Goal: Complete application form: Complete application form

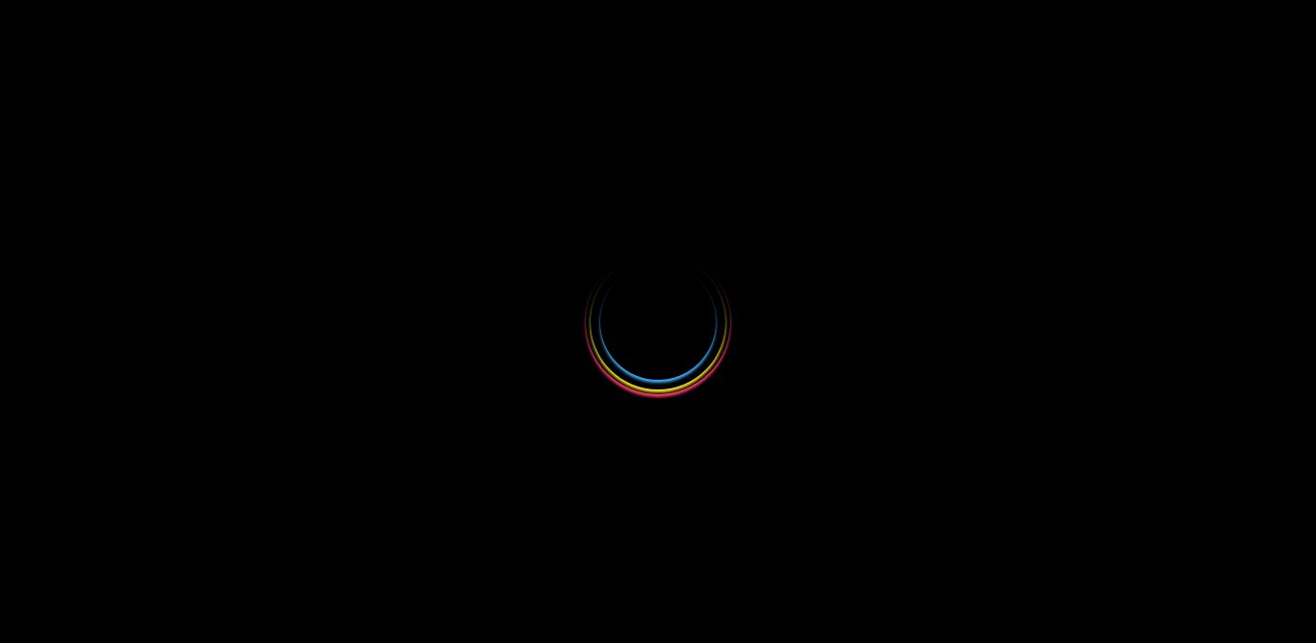
select select
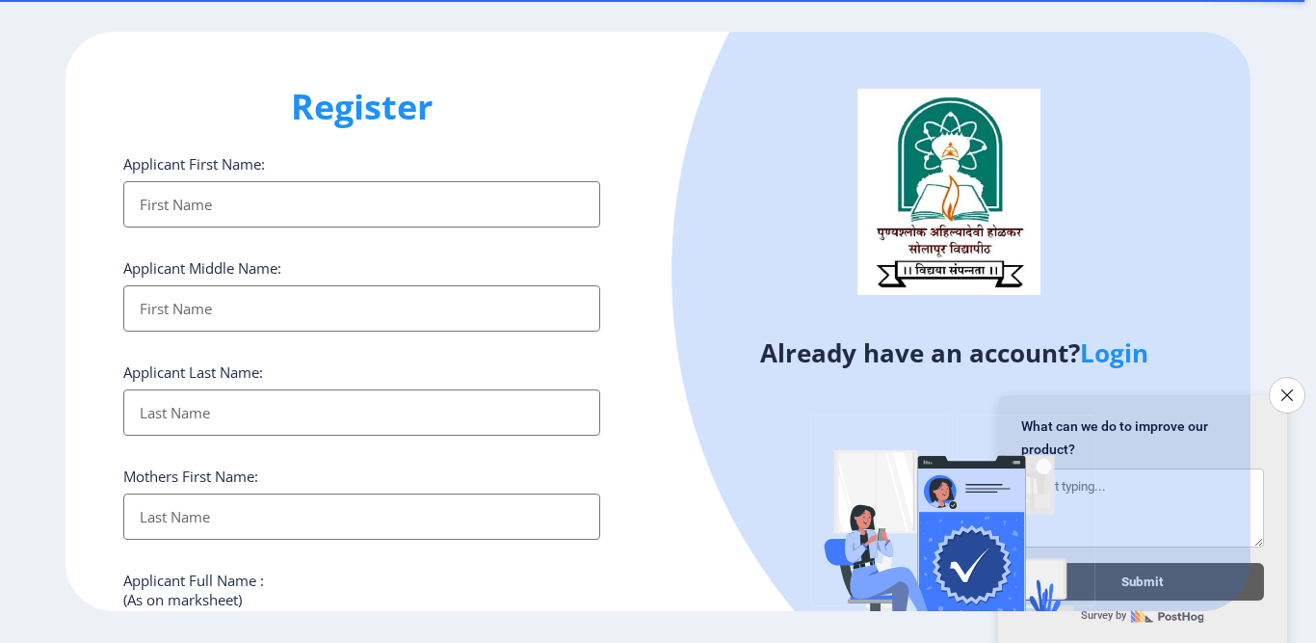
click at [731, 47] on div at bounding box center [1198, 272] width 1053 height 1053
click at [201, 189] on input "Applicant First Name:" at bounding box center [361, 204] width 477 height 46
type input "Priyanka"
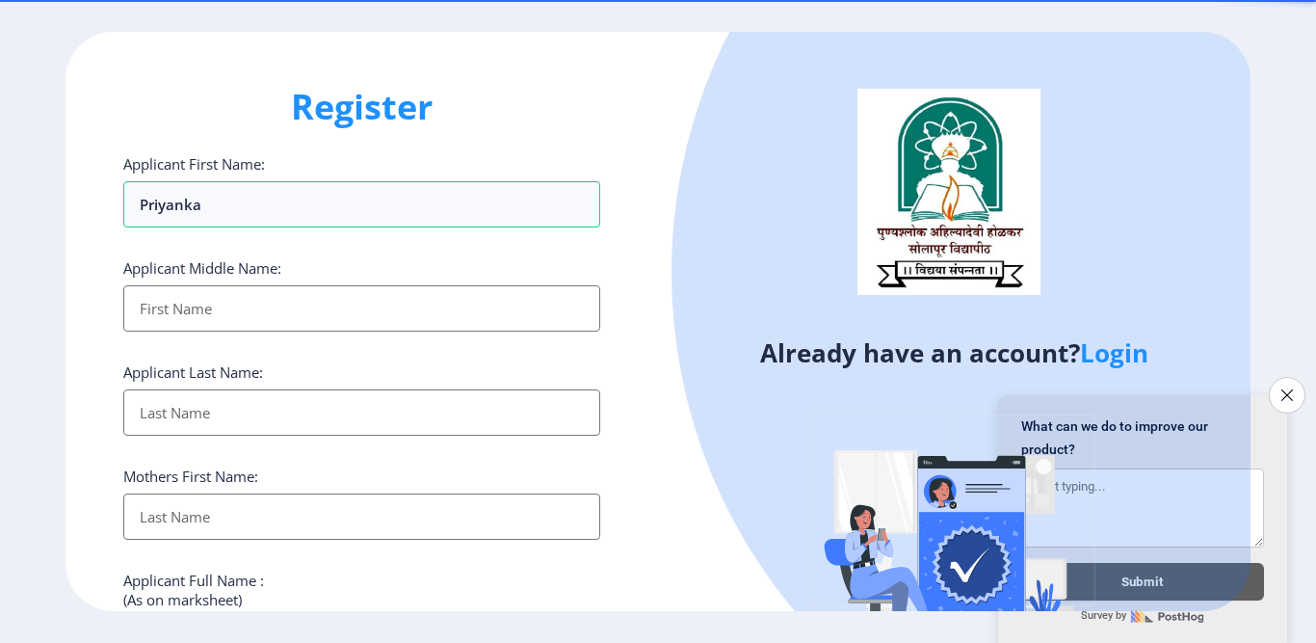
click at [224, 308] on input "Applicant First Name:" at bounding box center [361, 308] width 477 height 46
type input "[PERSON_NAME]"
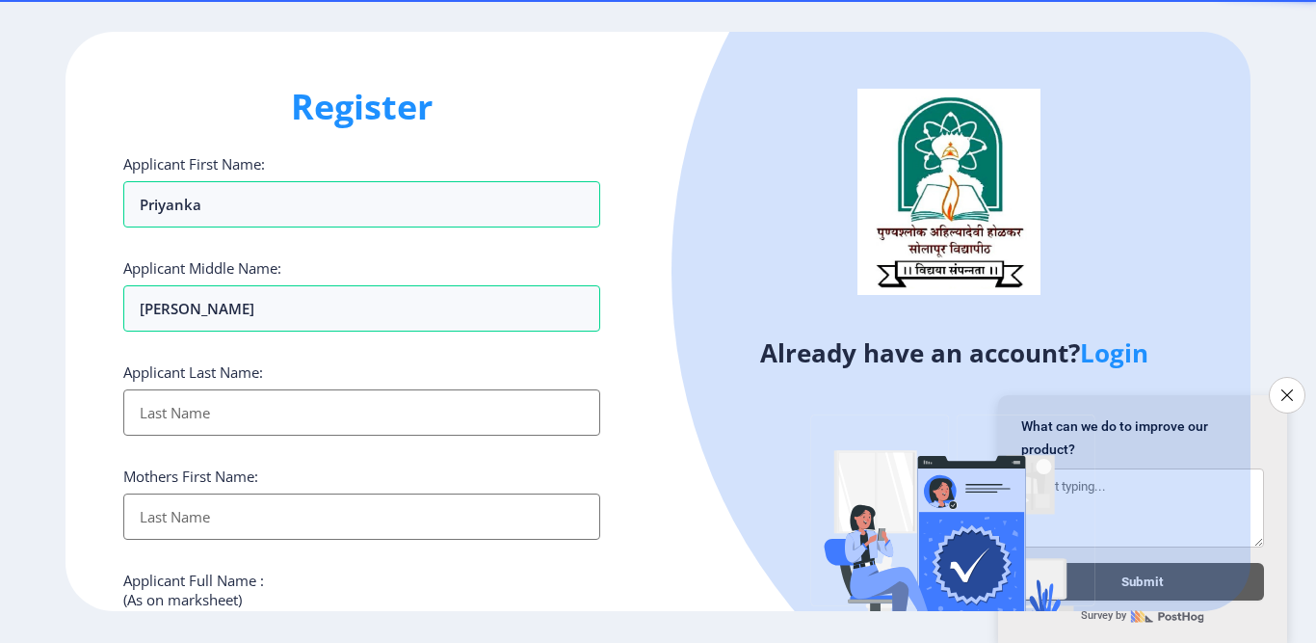
click at [201, 416] on input "Applicant First Name:" at bounding box center [361, 412] width 477 height 46
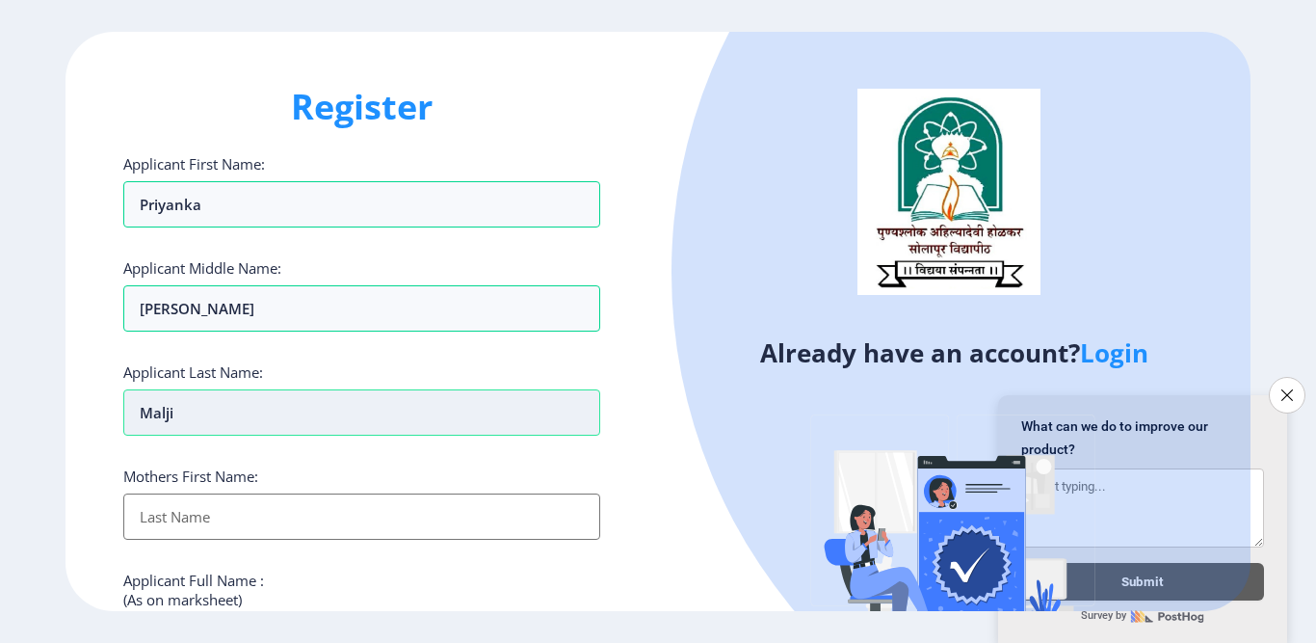
type input "Malji"
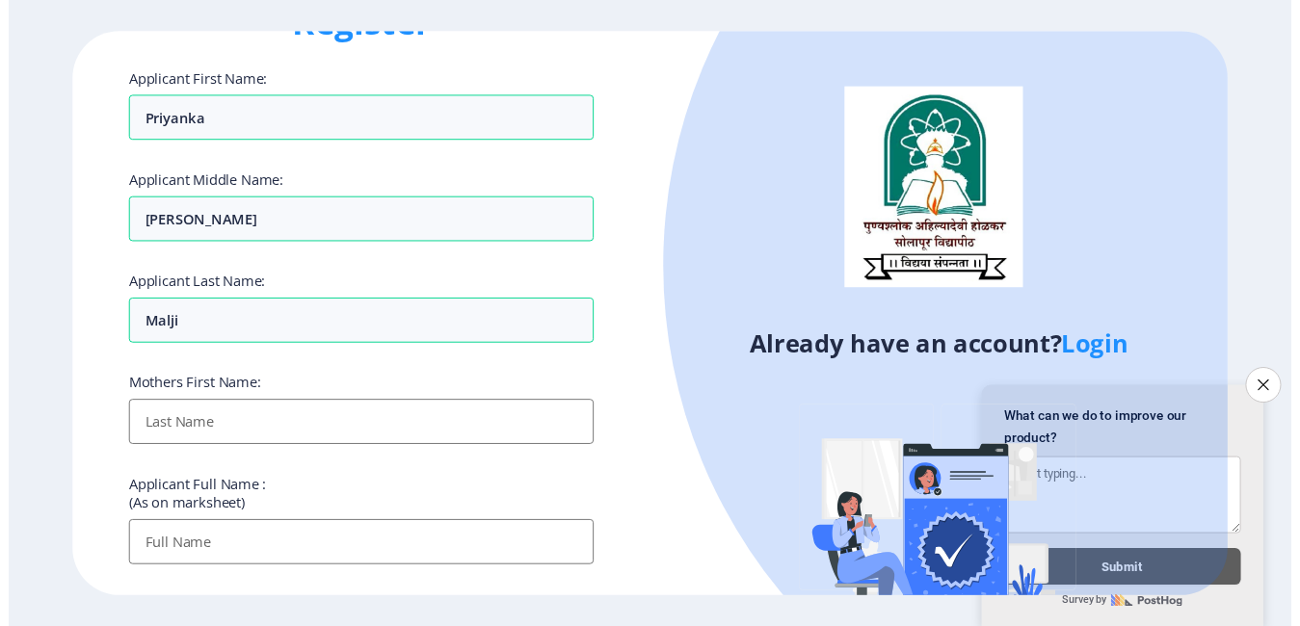
scroll to position [193, 0]
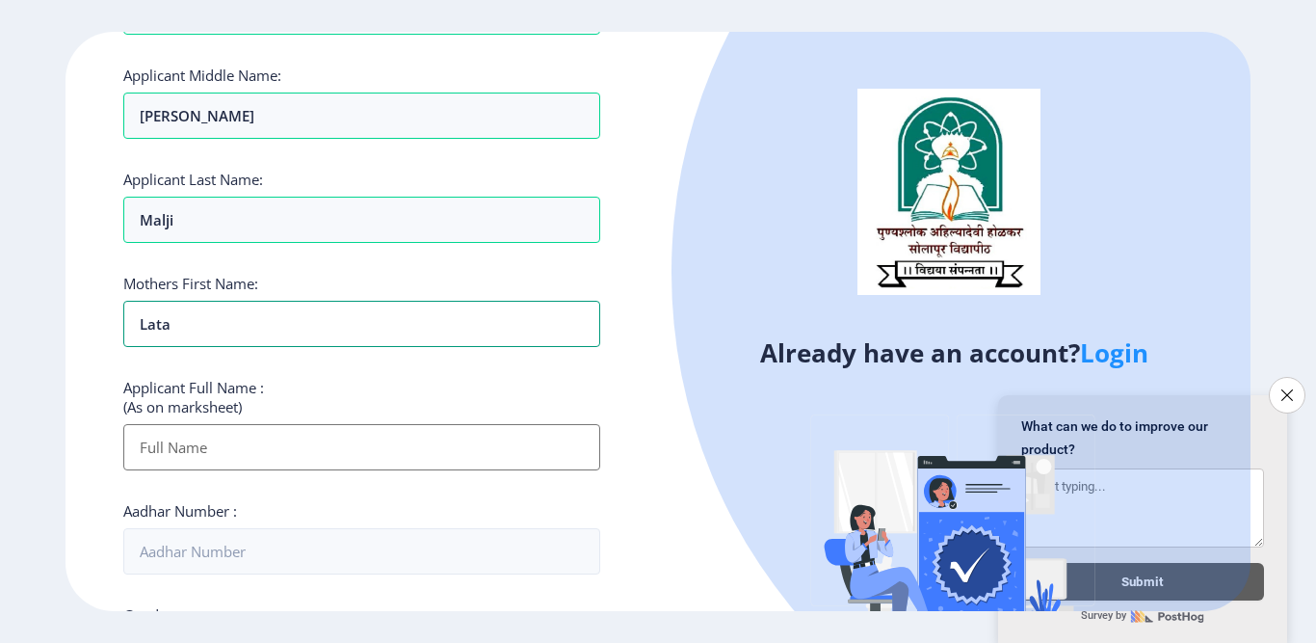
type input "Lata"
click at [209, 448] on input "Applicant First Name:" at bounding box center [361, 447] width 477 height 46
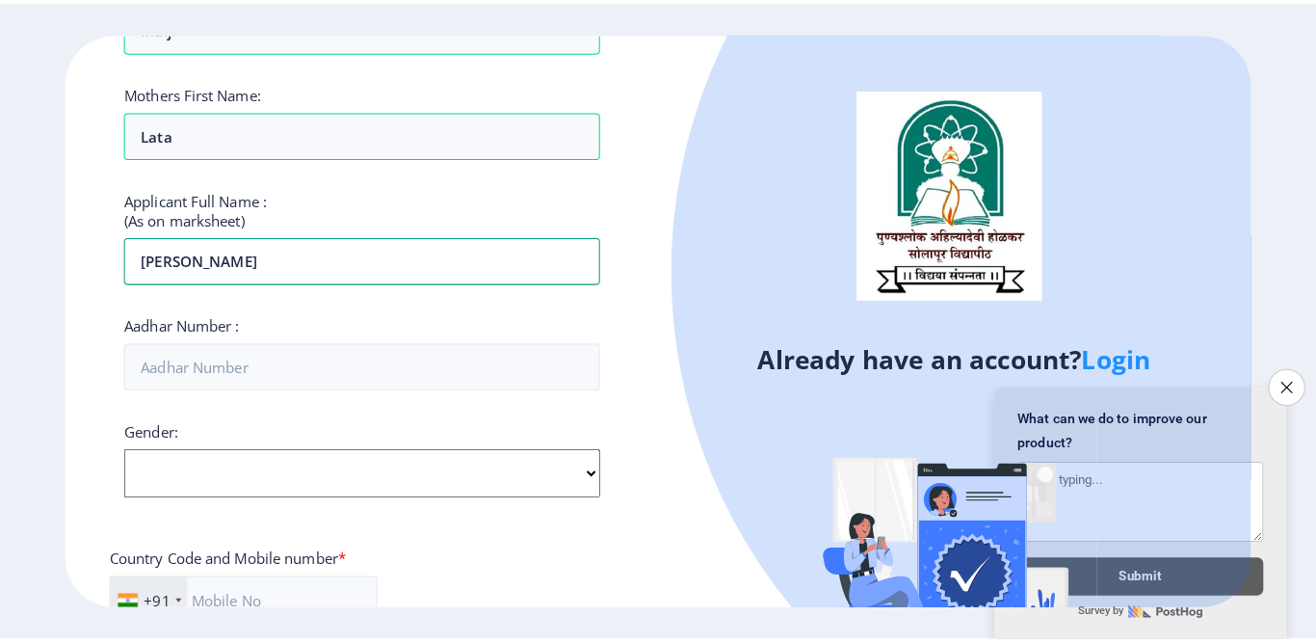
scroll to position [385, 0]
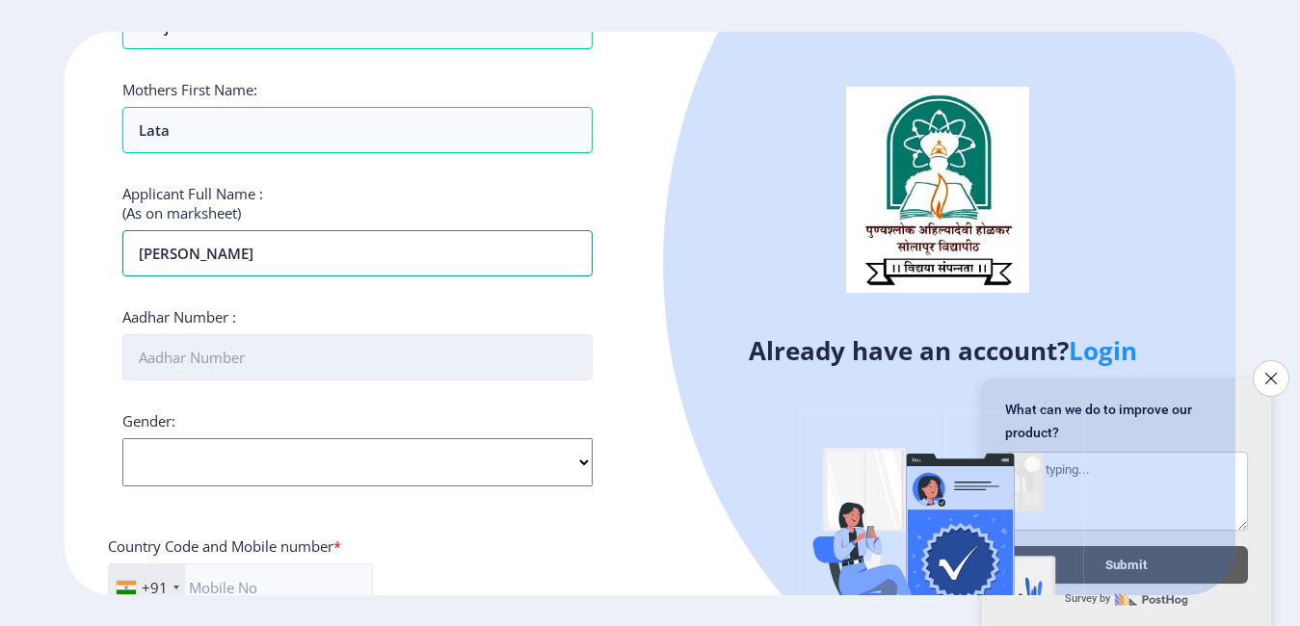
type input "[PERSON_NAME]"
click at [275, 352] on input "Aadhar Number :" at bounding box center [356, 357] width 469 height 46
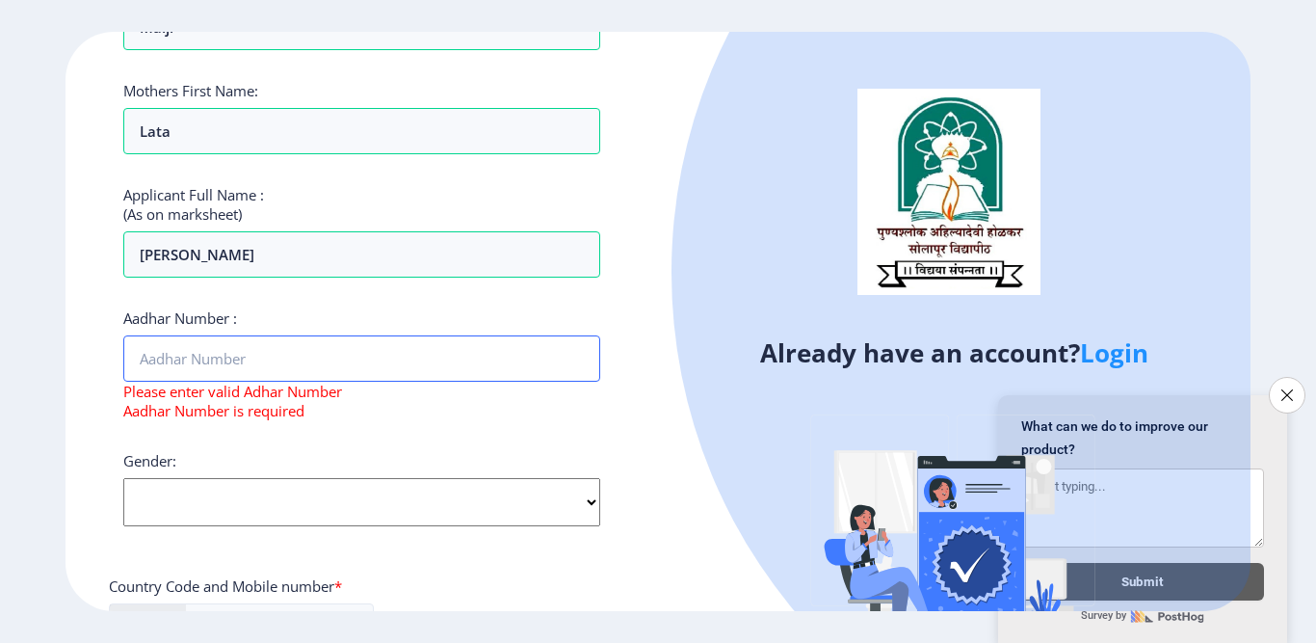
paste input "8182 6574 6140"
type input "8182 6574 6140"
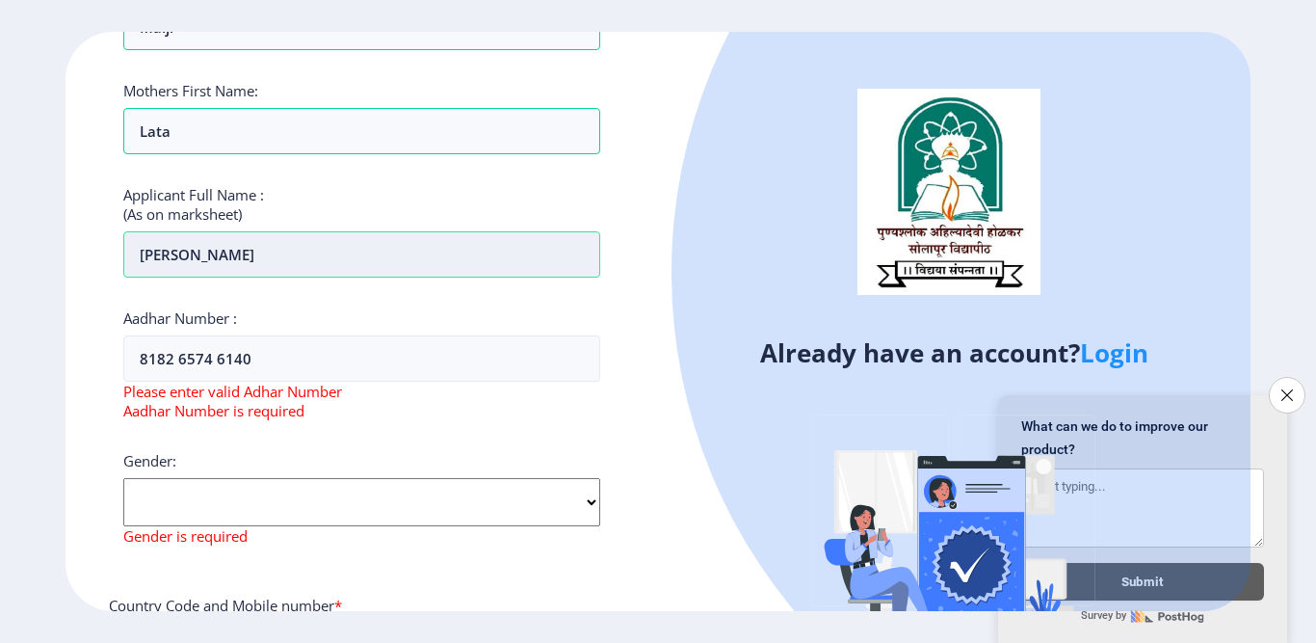
drag, startPoint x: 292, startPoint y: 257, endPoint x: 170, endPoint y: 257, distance: 122.4
click at [170, 257] on input "[PERSON_NAME]" at bounding box center [361, 254] width 477 height 46
drag, startPoint x: 299, startPoint y: 250, endPoint x: 242, endPoint y: 279, distance: 63.8
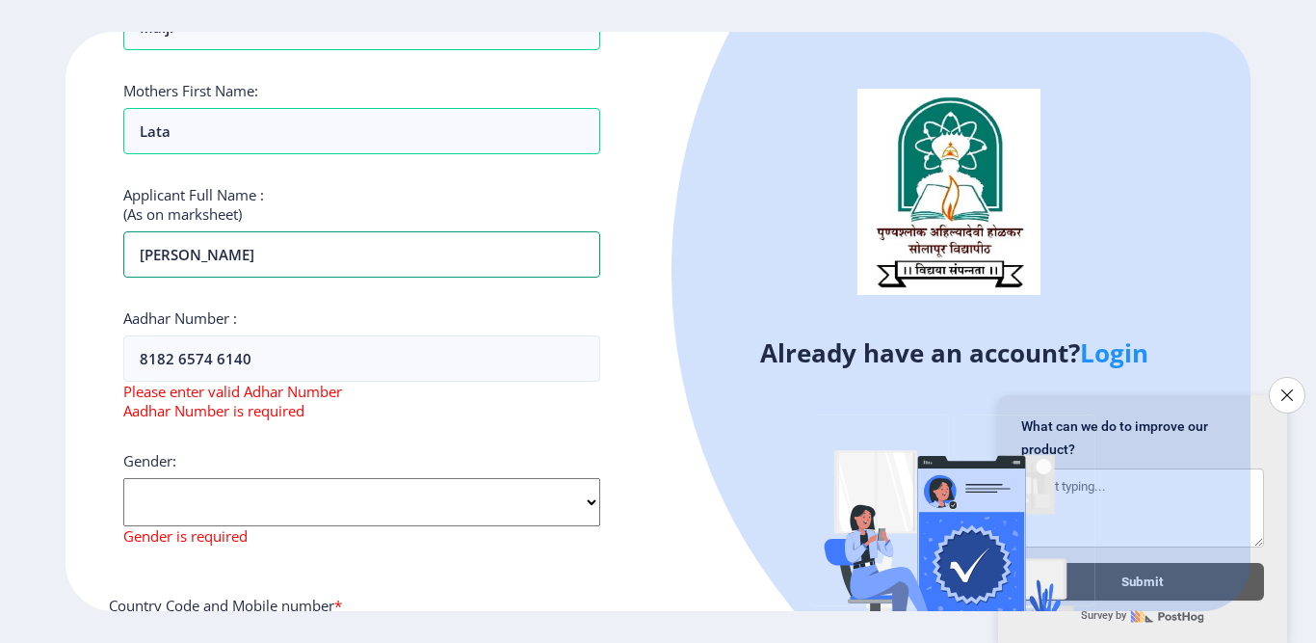
click at [134, 261] on input "[PERSON_NAME]" at bounding box center [361, 254] width 477 height 46
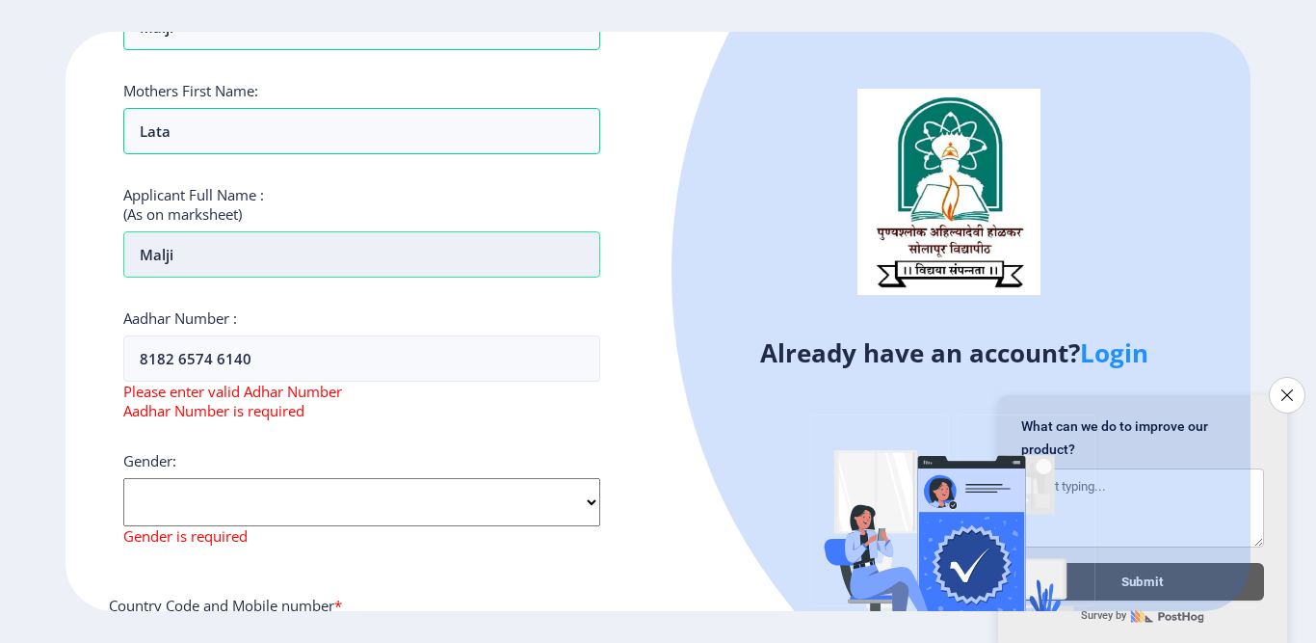
click at [314, 250] on input "Malji" at bounding box center [361, 254] width 477 height 46
paste input "[PERSON_NAME]"
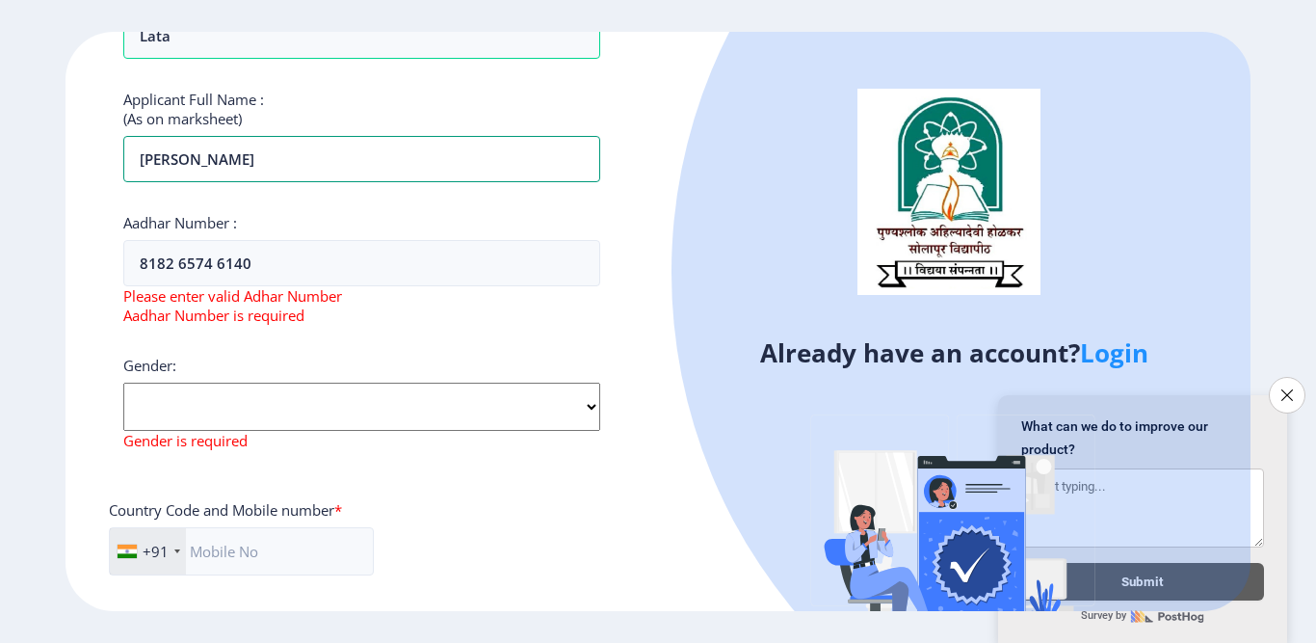
scroll to position [482, 0]
type input "[PERSON_NAME]"
click at [217, 382] on select "Select Gender [DEMOGRAPHIC_DATA] [DEMOGRAPHIC_DATA] Other" at bounding box center [361, 406] width 477 height 48
select select "[DEMOGRAPHIC_DATA]"
click at [123, 382] on select "Select Gender [DEMOGRAPHIC_DATA] [DEMOGRAPHIC_DATA] Other" at bounding box center [361, 406] width 477 height 48
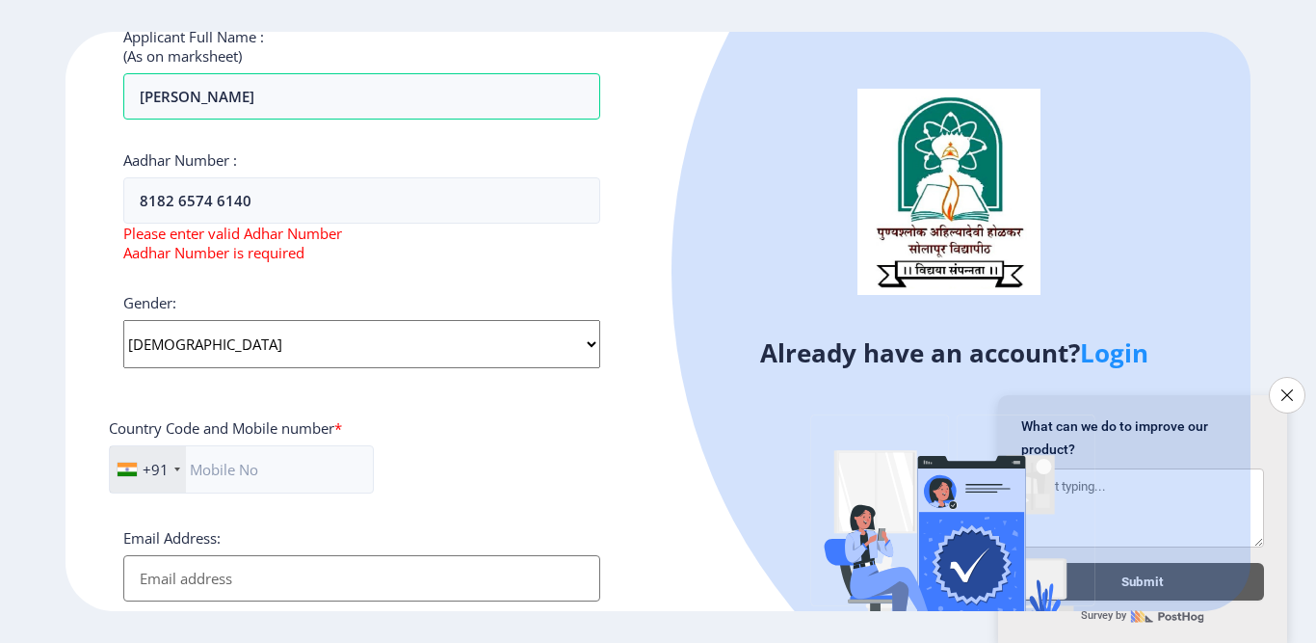
scroll to position [578, 0]
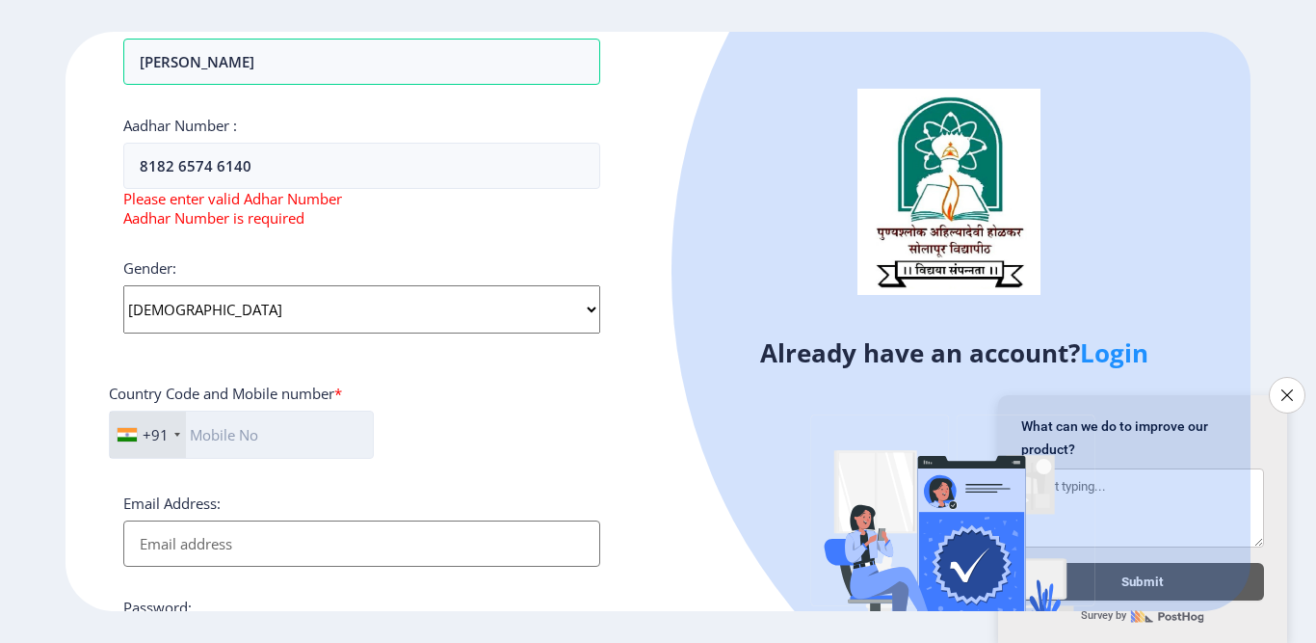
click at [231, 441] on input "text" at bounding box center [241, 434] width 265 height 48
type input "7020947500"
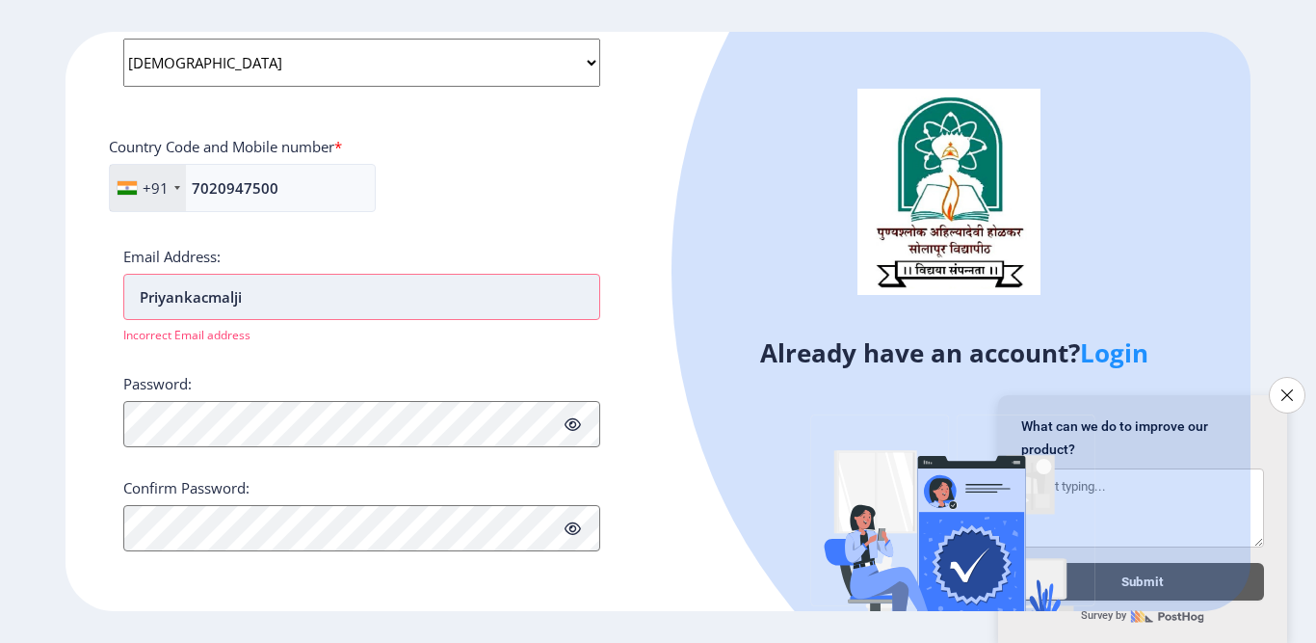
click at [359, 300] on input "Priyankacmalji" at bounding box center [361, 297] width 477 height 46
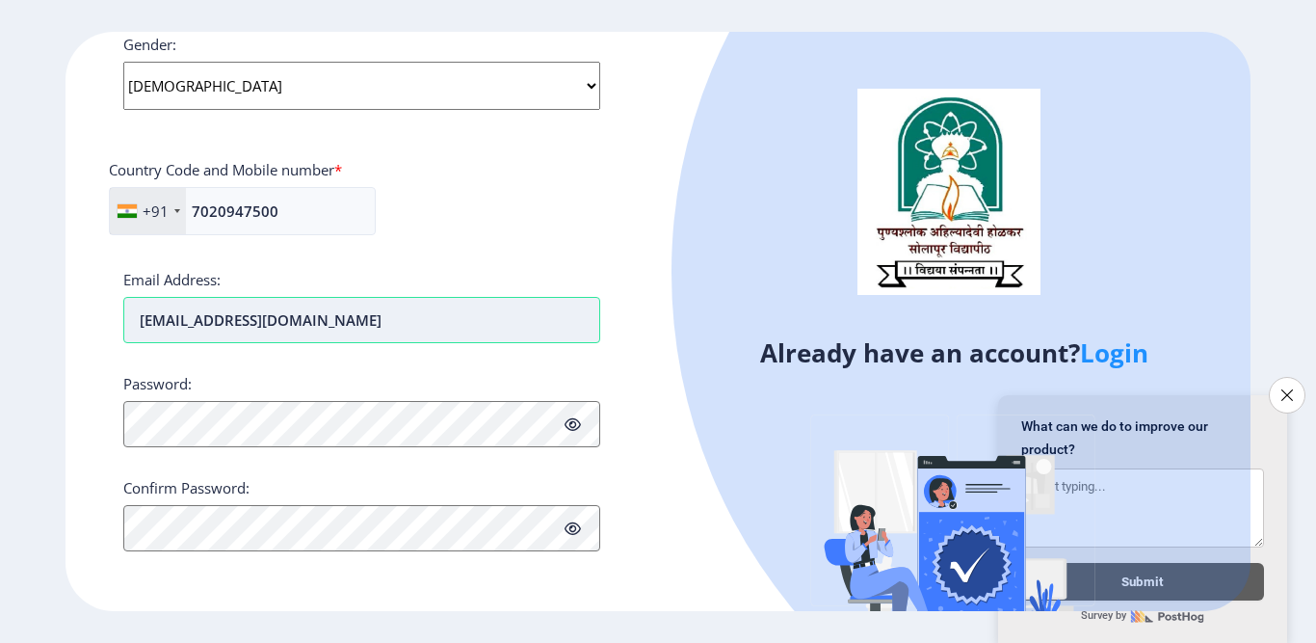
scroll to position [802, 0]
type input "[EMAIL_ADDRESS][DOMAIN_NAME]"
click at [1284, 377] on button "Close survey" at bounding box center [1287, 395] width 40 height 40
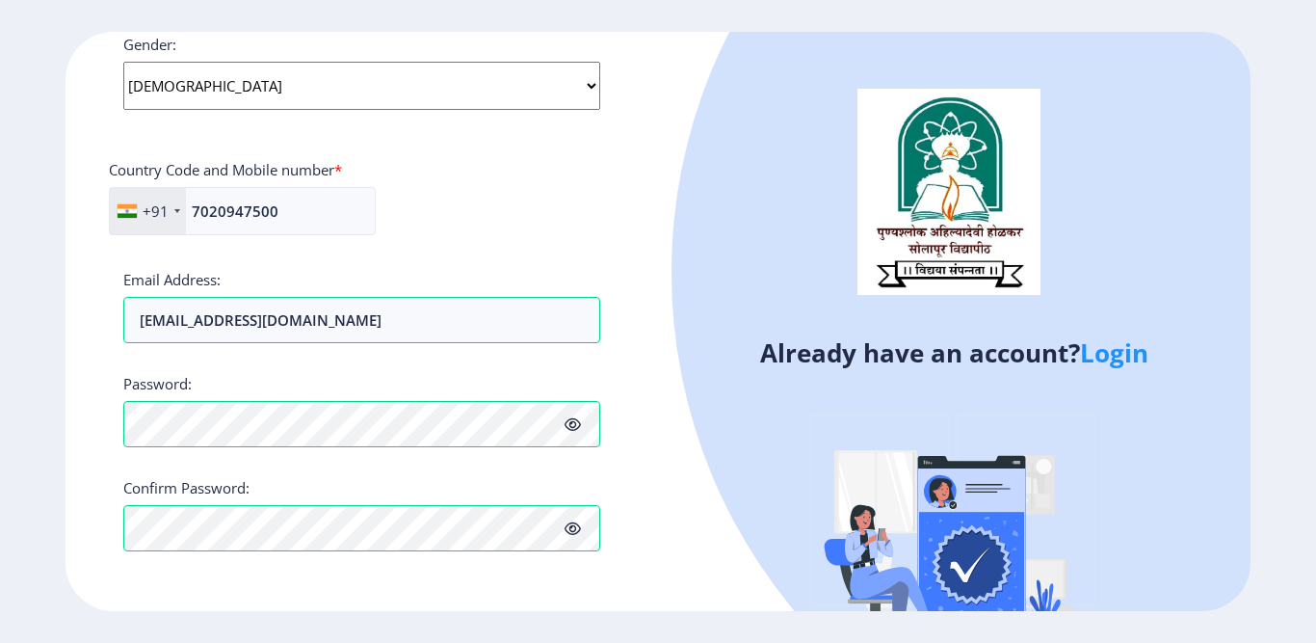
click at [660, 464] on div "Already have an account? Login" at bounding box center [954, 373] width 593 height 682
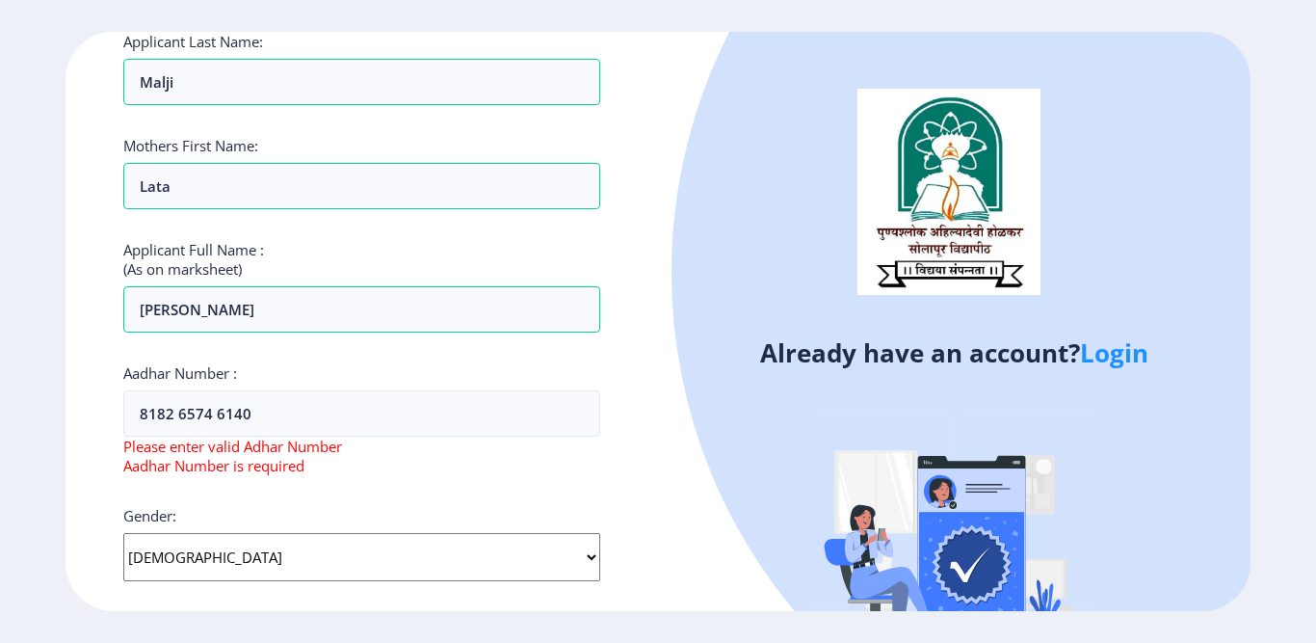
scroll to position [320, 0]
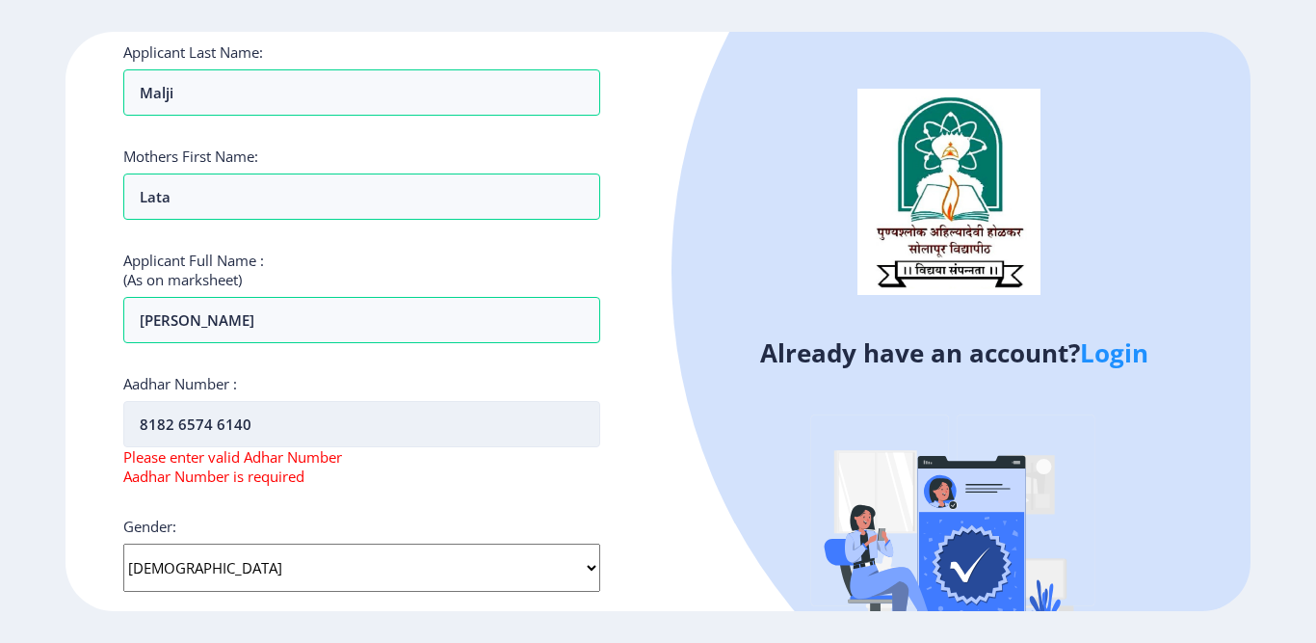
click at [228, 420] on input "8182 6574 6140" at bounding box center [361, 424] width 477 height 46
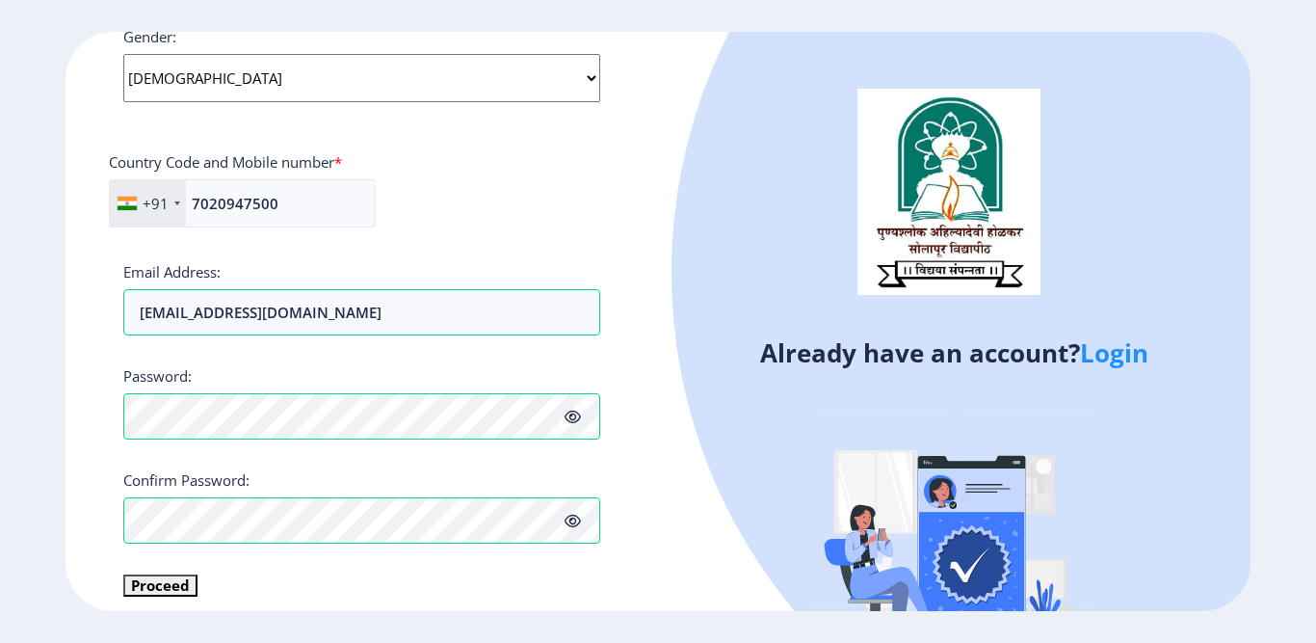
scroll to position [785, 0]
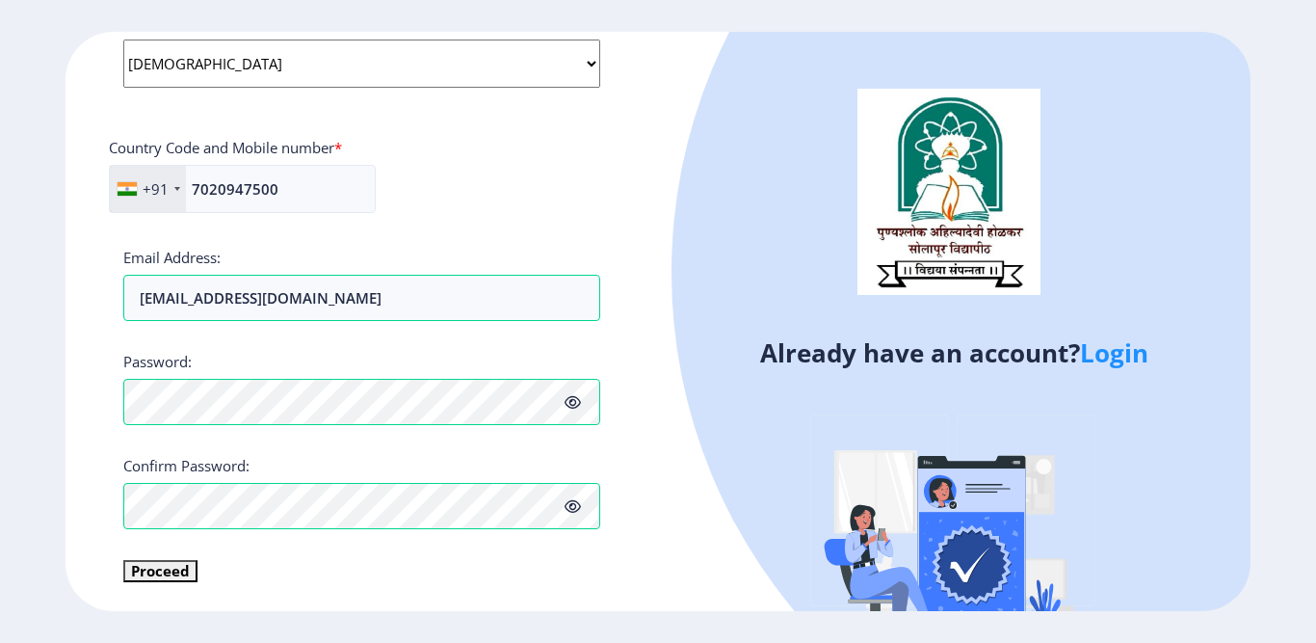
type input "818265746140"
click at [156, 571] on button "Proceed" at bounding box center [160, 571] width 74 height 22
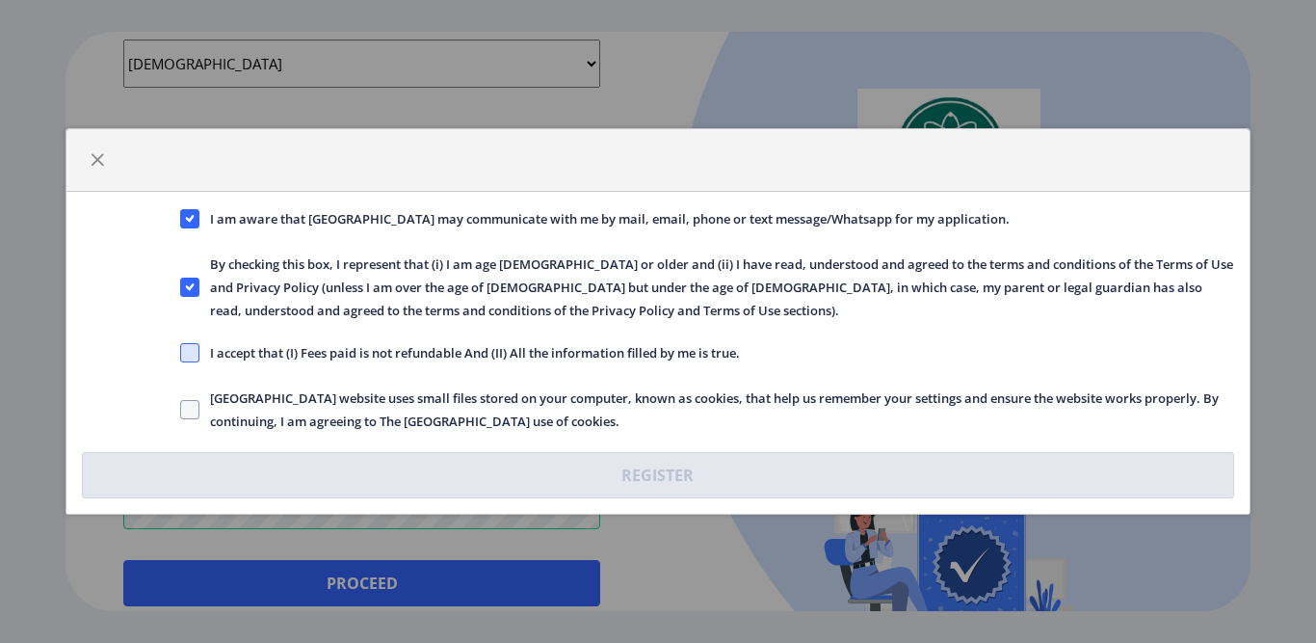
click at [197, 356] on span at bounding box center [189, 352] width 19 height 19
click at [181, 354] on input "I accept that (I) Fees paid is not refundable And (II) All the information fill…" at bounding box center [180, 353] width 1 height 1
checkbox input "true"
click at [196, 408] on span at bounding box center [189, 409] width 19 height 19
click at [181, 409] on input "[GEOGRAPHIC_DATA] website uses small files stored on your computer, known as co…" at bounding box center [180, 409] width 1 height 1
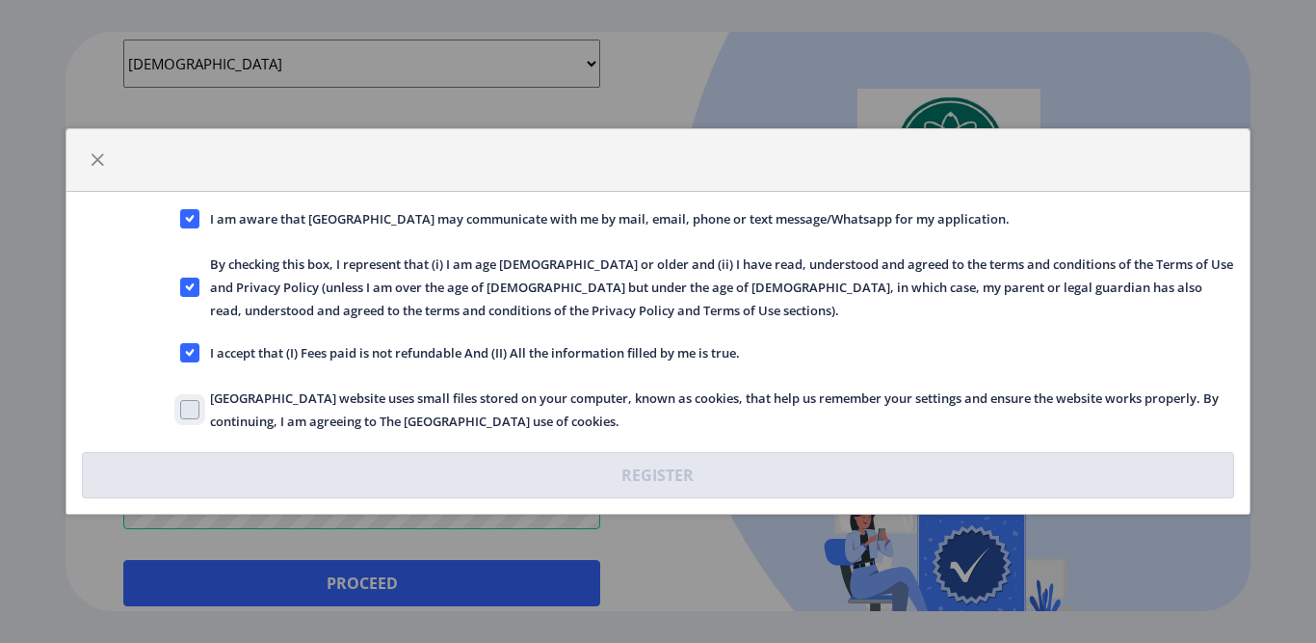
checkbox input "true"
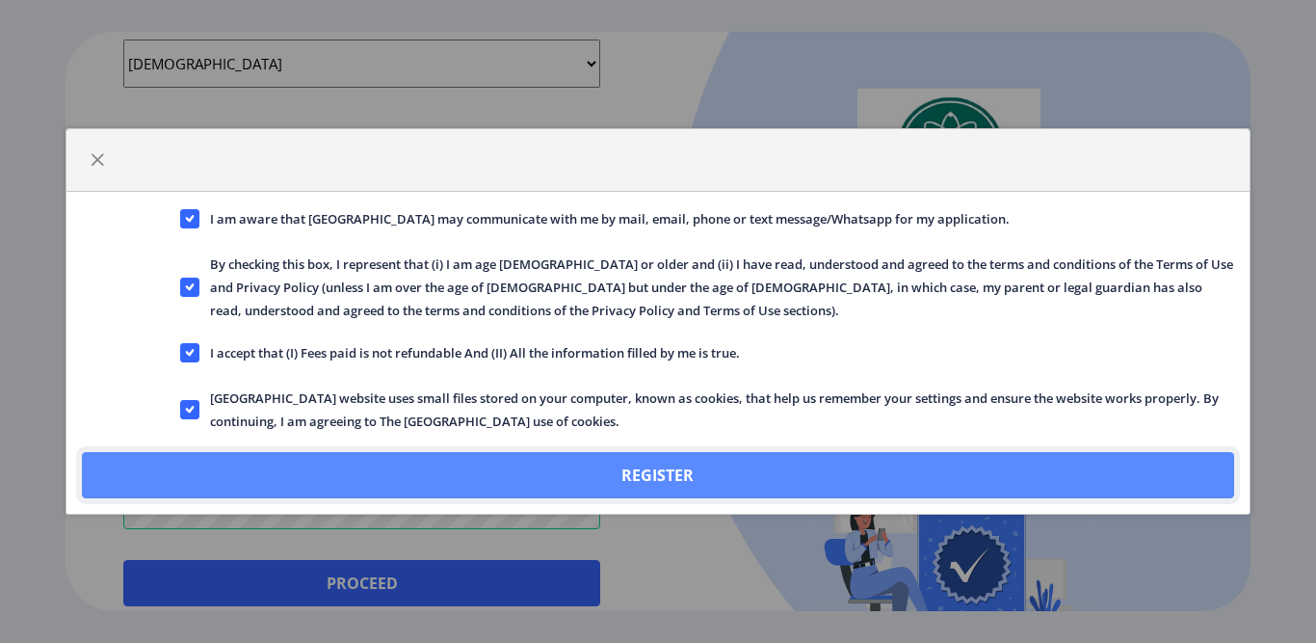
click at [676, 469] on button "Register" at bounding box center [657, 475] width 1151 height 46
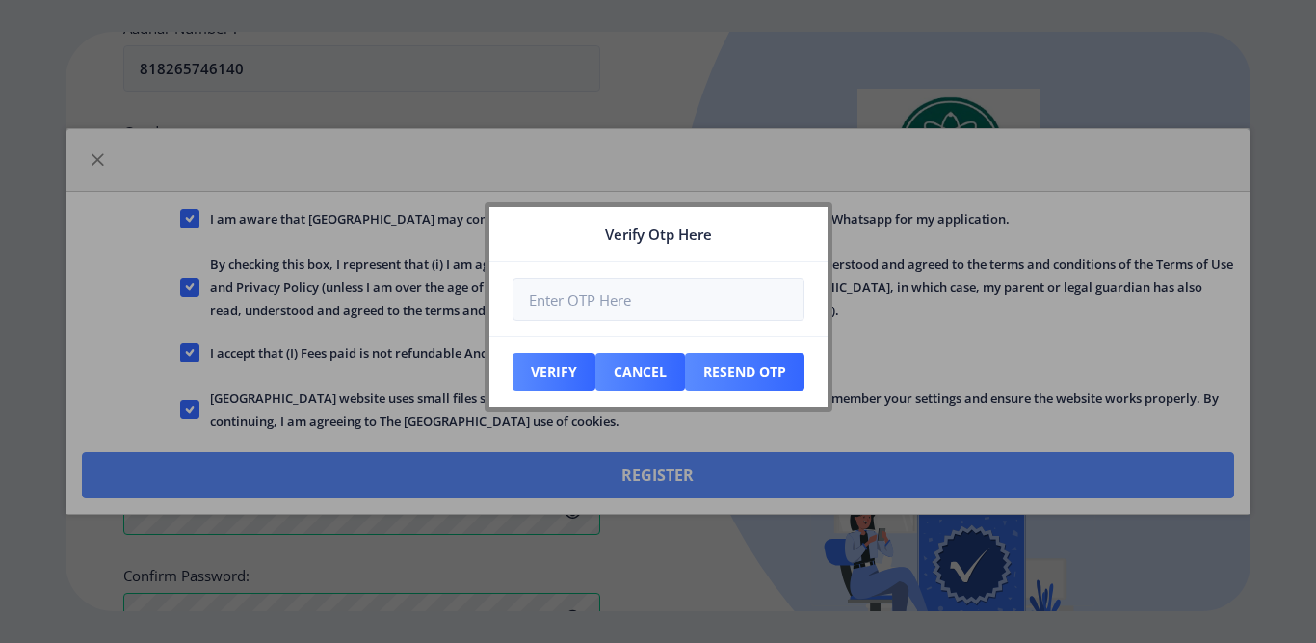
scroll to position [895, 0]
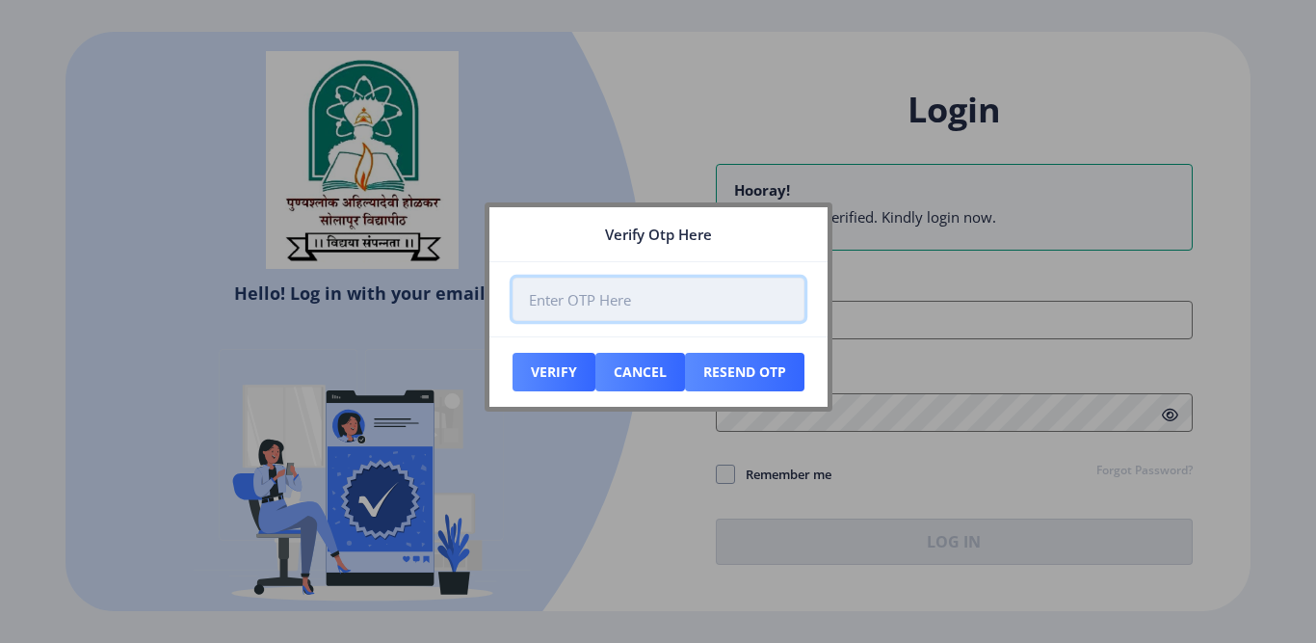
paste input "549329"
type input "549329"
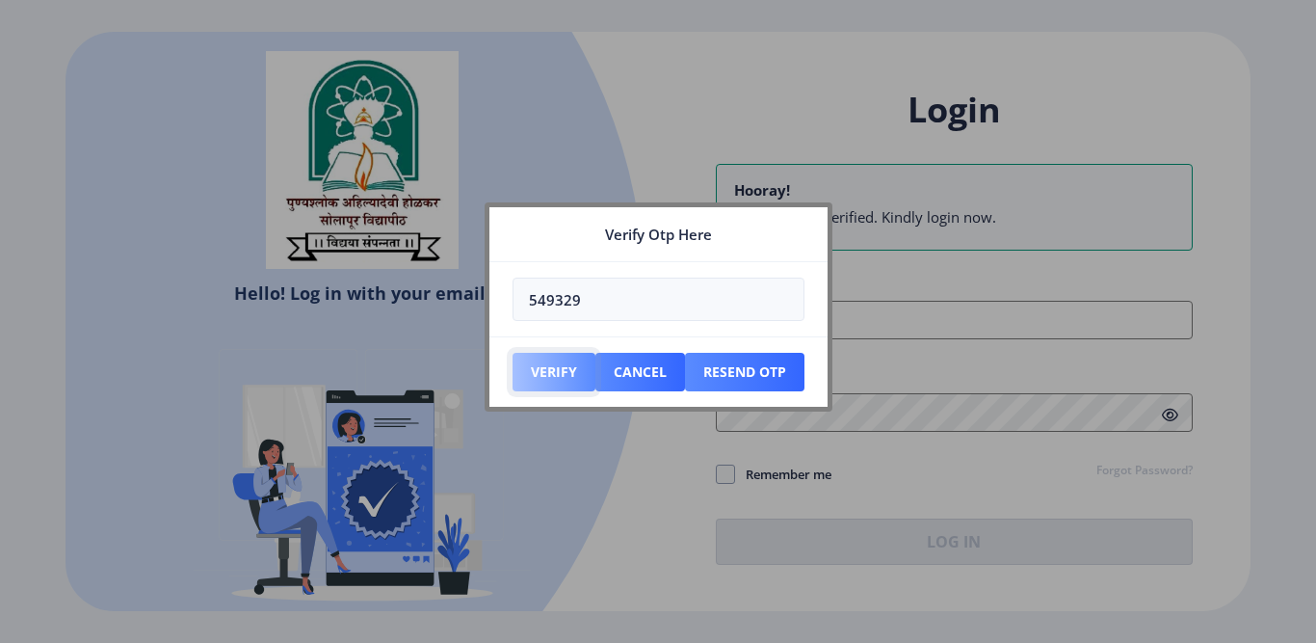
click at [546, 363] on button "Verify" at bounding box center [554, 372] width 83 height 39
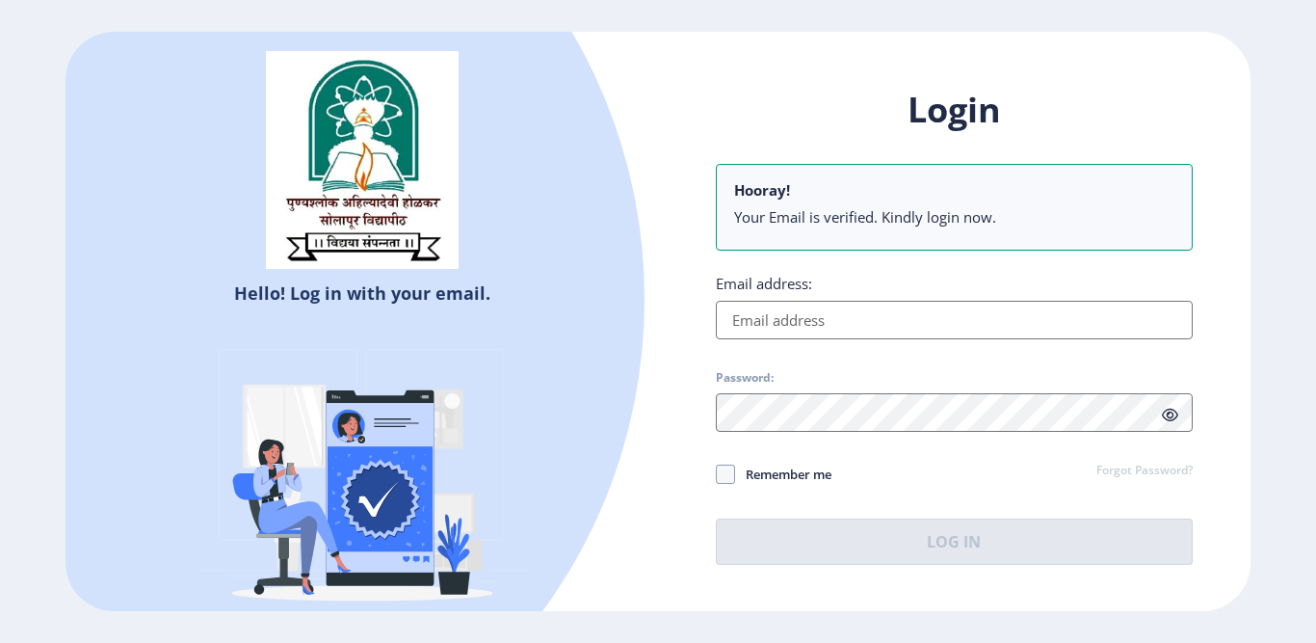
click at [826, 319] on input "Email address:" at bounding box center [954, 320] width 477 height 39
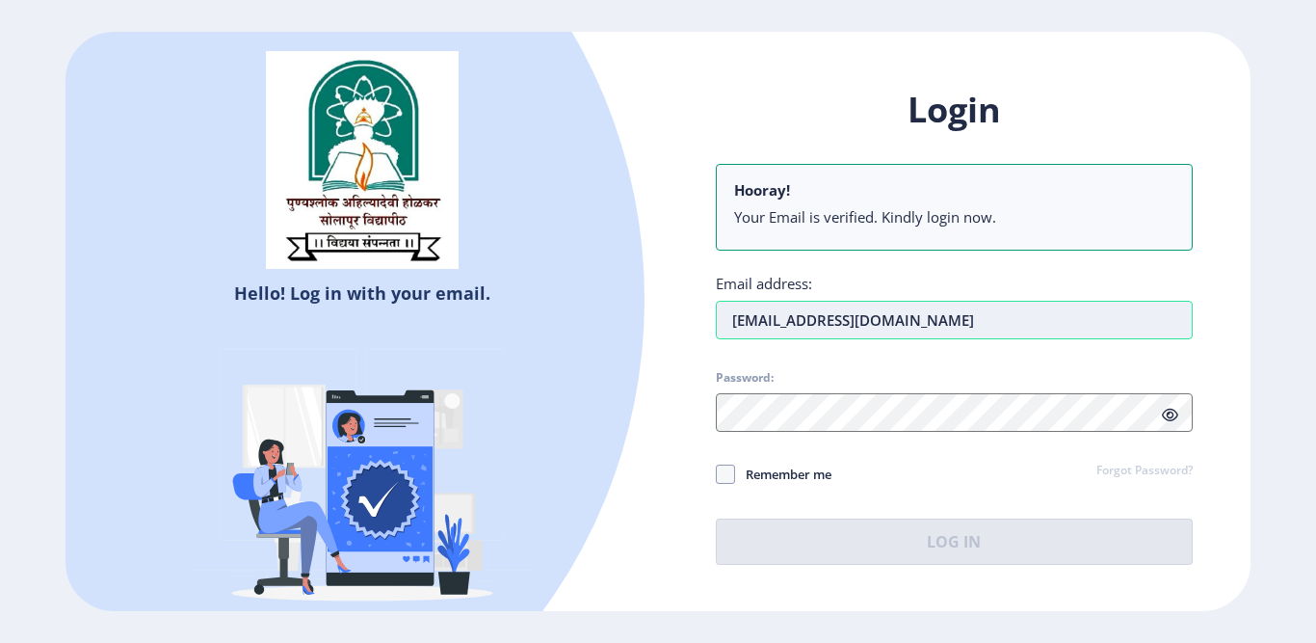
type input "[EMAIL_ADDRESS][DOMAIN_NAME]"
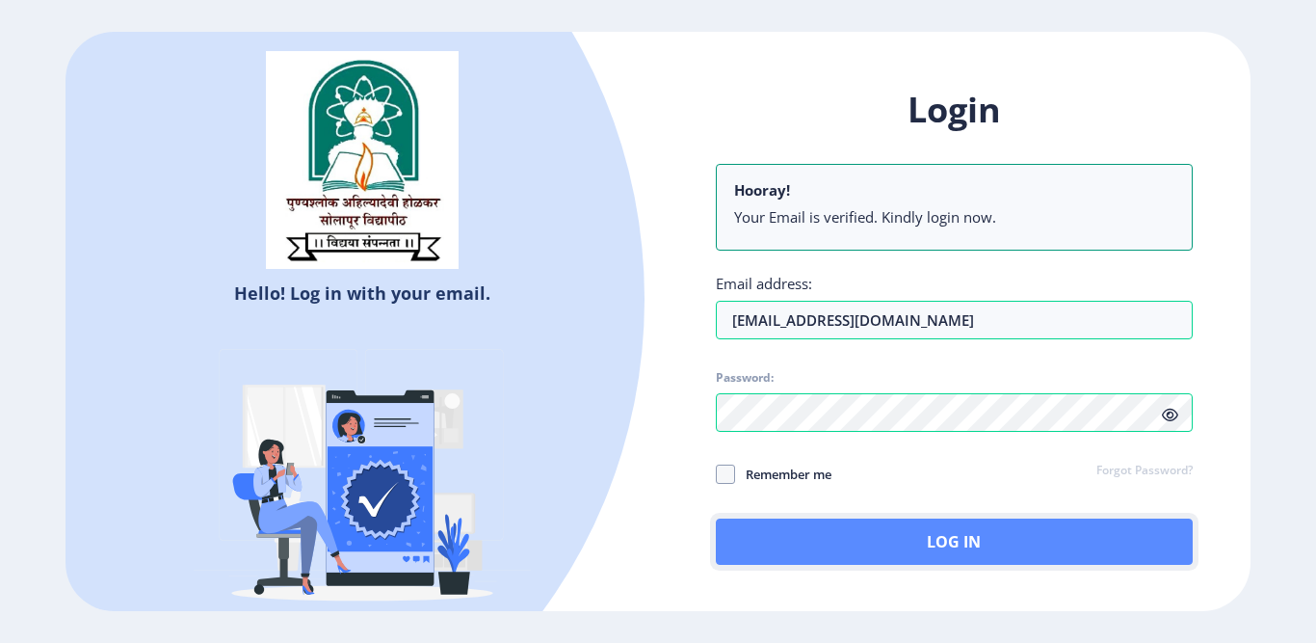
click at [792, 535] on button "Log In" at bounding box center [954, 541] width 477 height 46
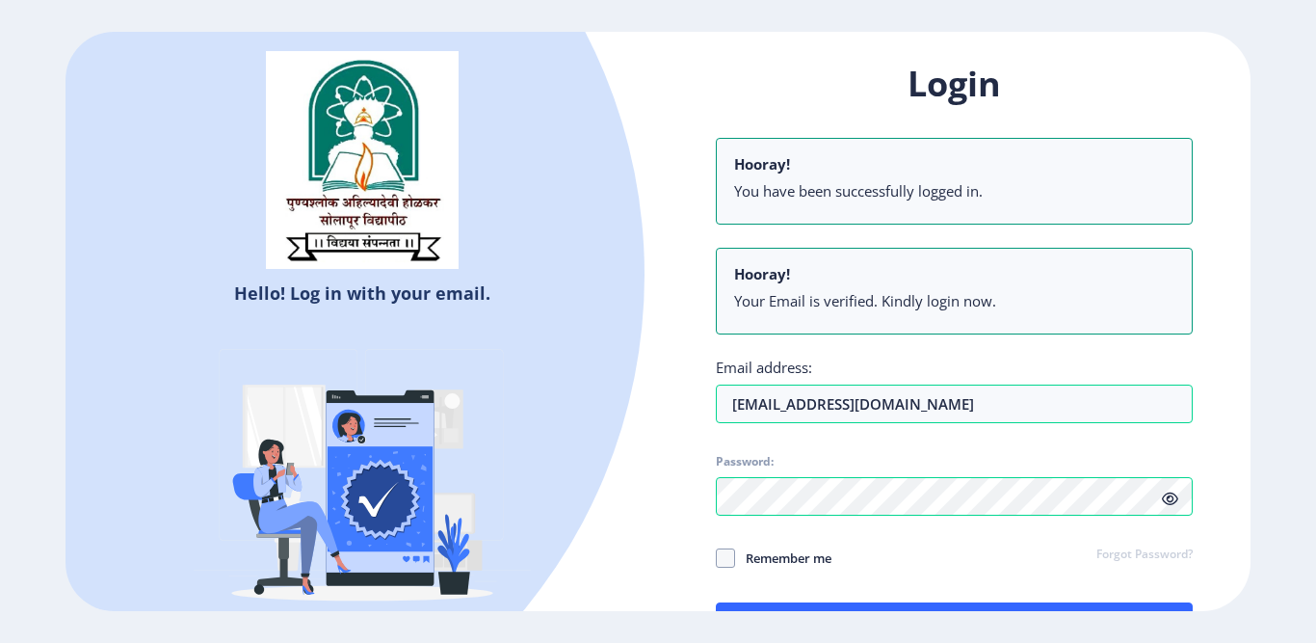
click at [632, 509] on div "Hello! Log in with your email. Don't have an account? Register" at bounding box center [362, 370] width 593 height 676
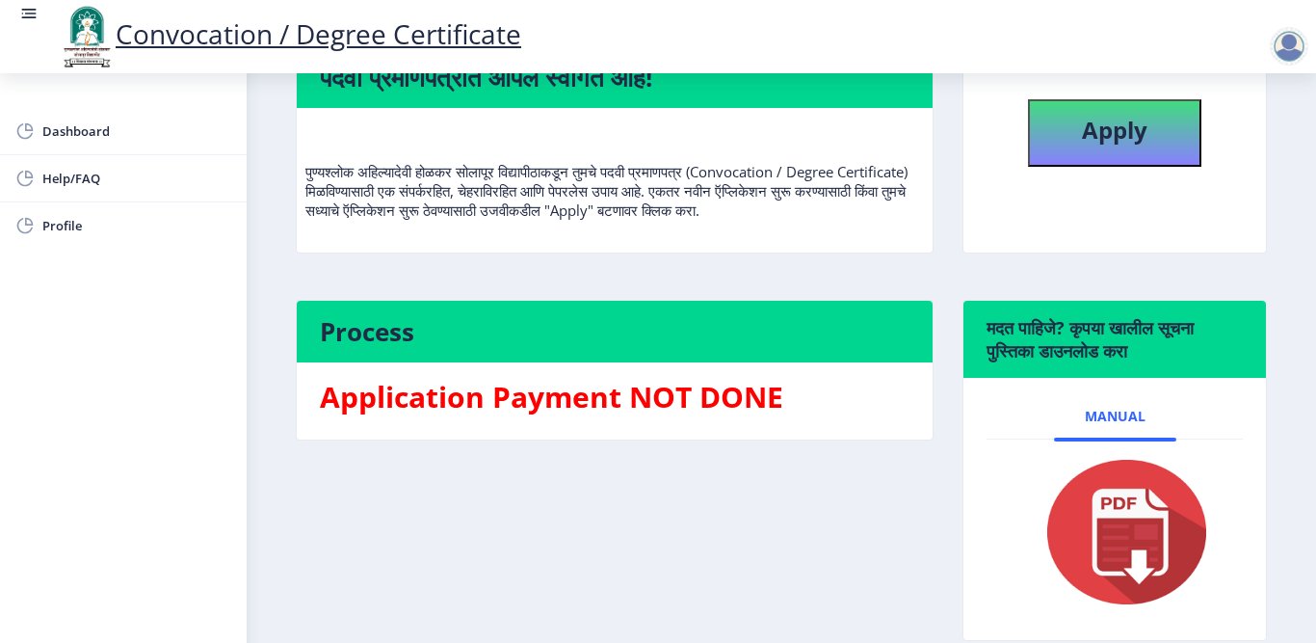
scroll to position [291, 0]
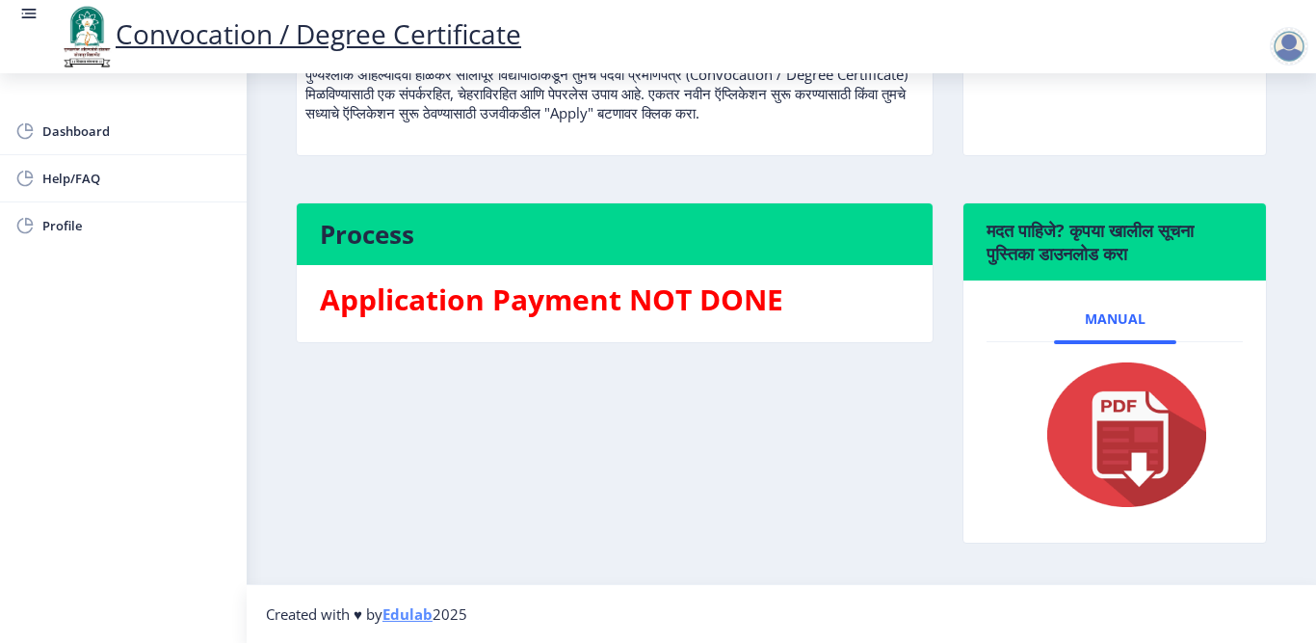
click at [1120, 419] on img at bounding box center [1114, 434] width 193 height 154
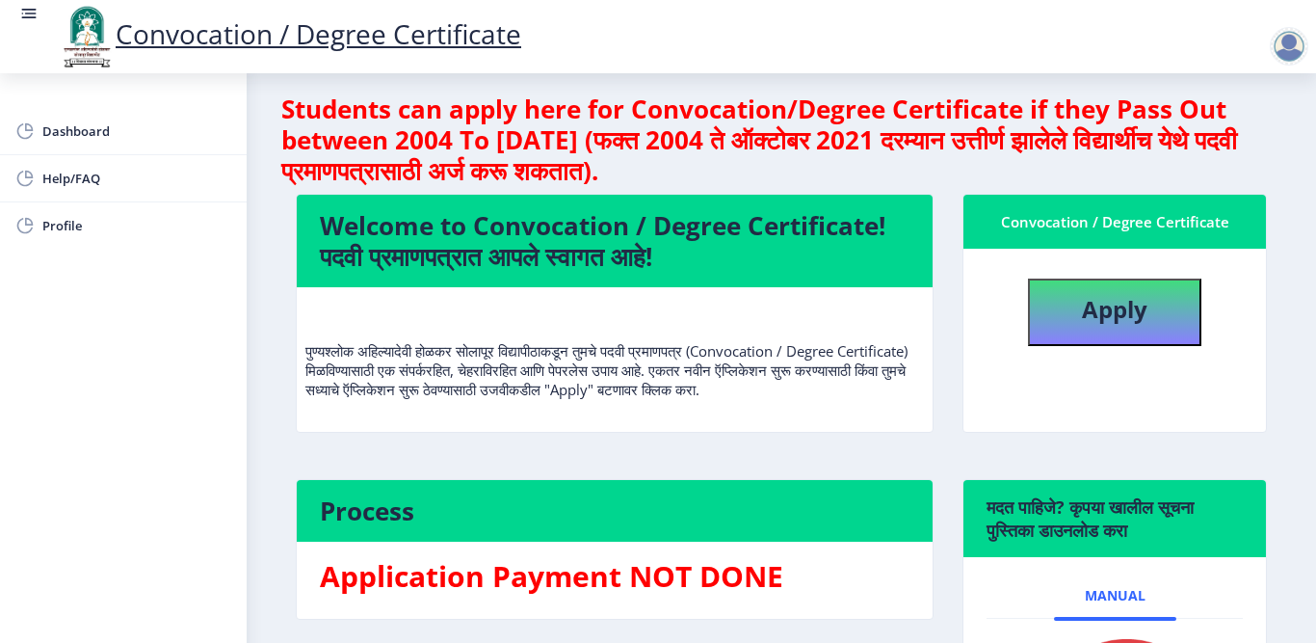
scroll to position [2, 0]
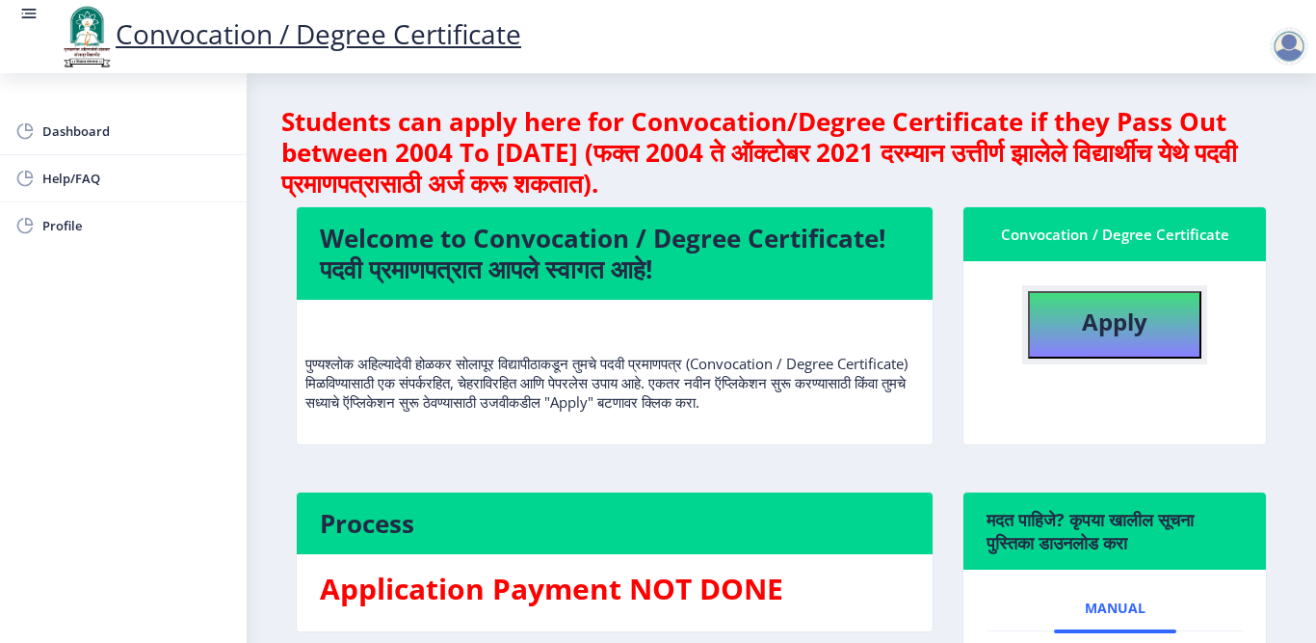
click at [1094, 322] on b "Apply" at bounding box center [1115, 321] width 66 height 32
select select
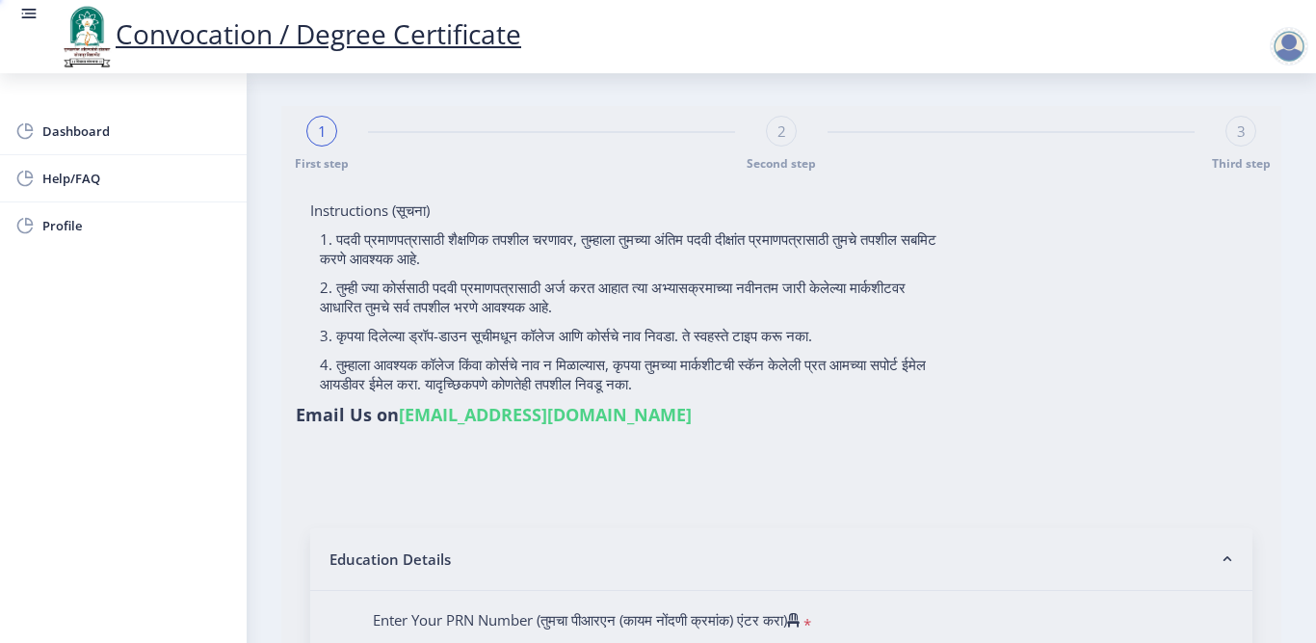
type input "[PERSON_NAME]"
type input "Lata"
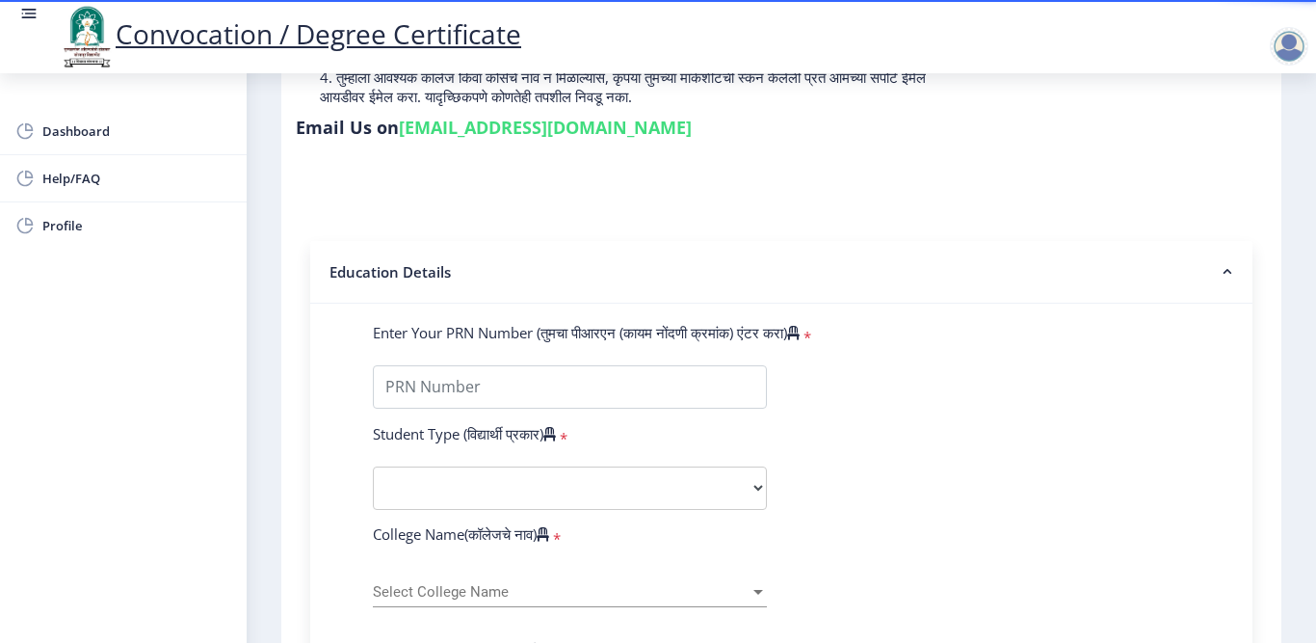
scroll to position [385, 0]
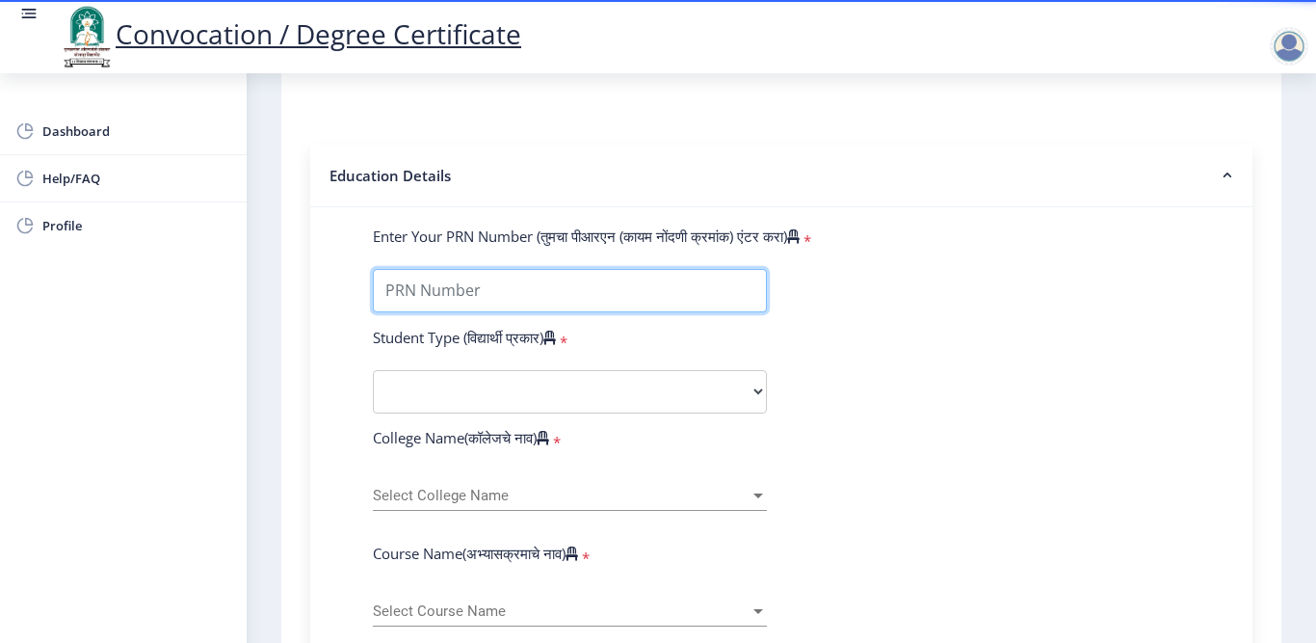
click at [441, 286] on input "Enter Your PRN Number (तुमचा पीआरएन (कायम नोंदणी क्रमांक) एंटर करा)" at bounding box center [570, 290] width 394 height 43
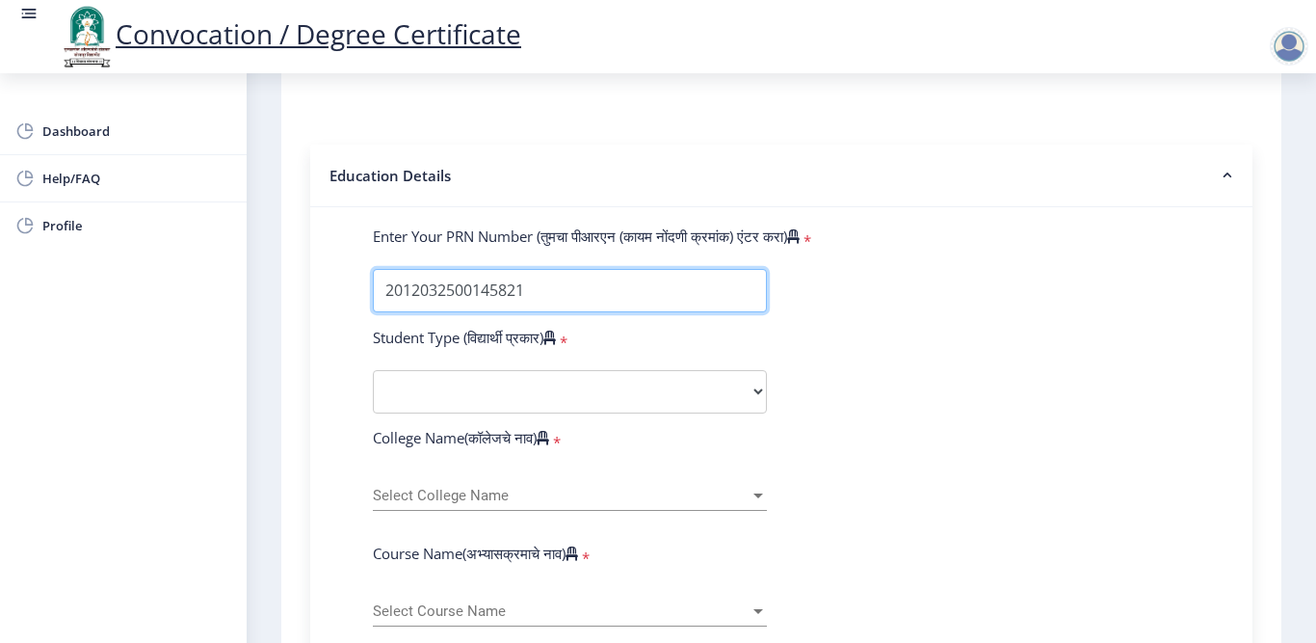
type input "2012032500145821"
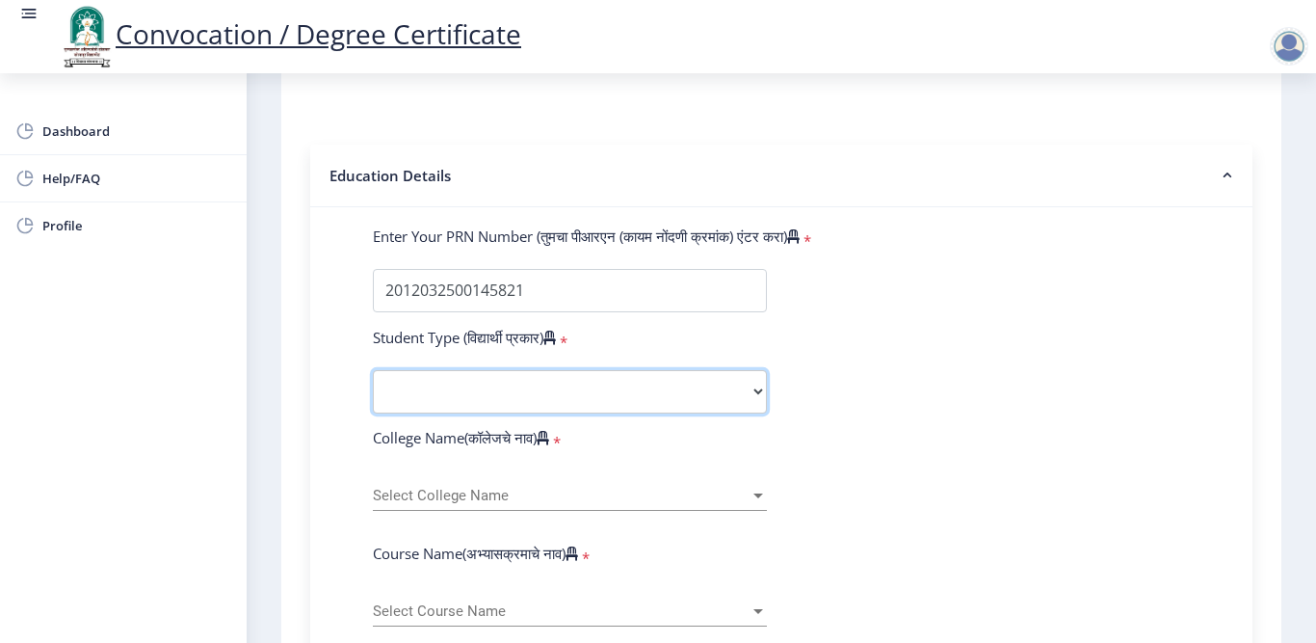
click at [461, 390] on select "Select Student Type Regular External" at bounding box center [570, 391] width 394 height 43
select select "Regular"
click at [373, 370] on select "Select Student Type Regular External" at bounding box center [570, 391] width 394 height 43
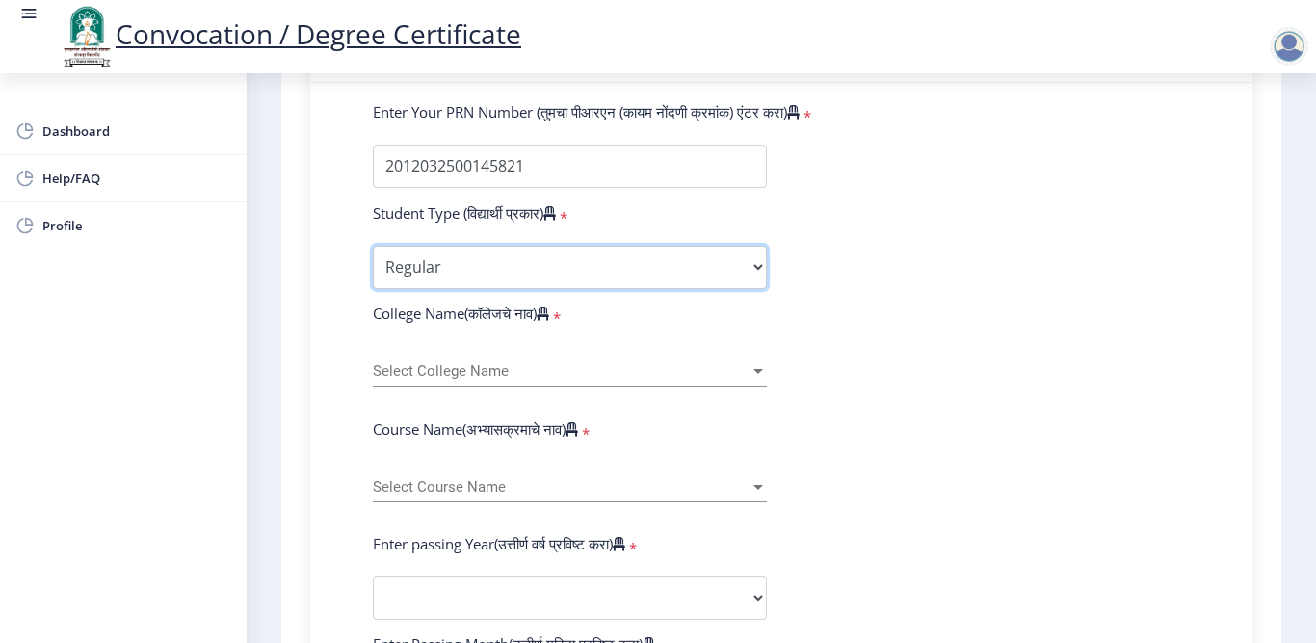
scroll to position [578, 0]
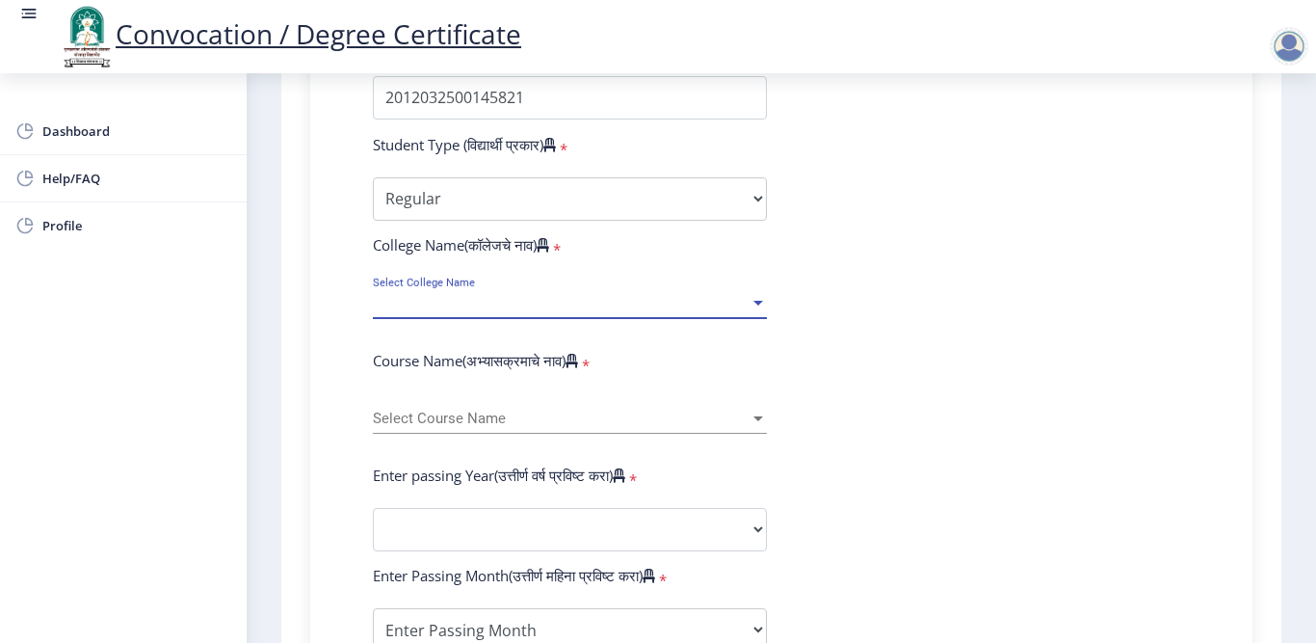
click at [473, 297] on span "Select College Name" at bounding box center [561, 303] width 377 height 16
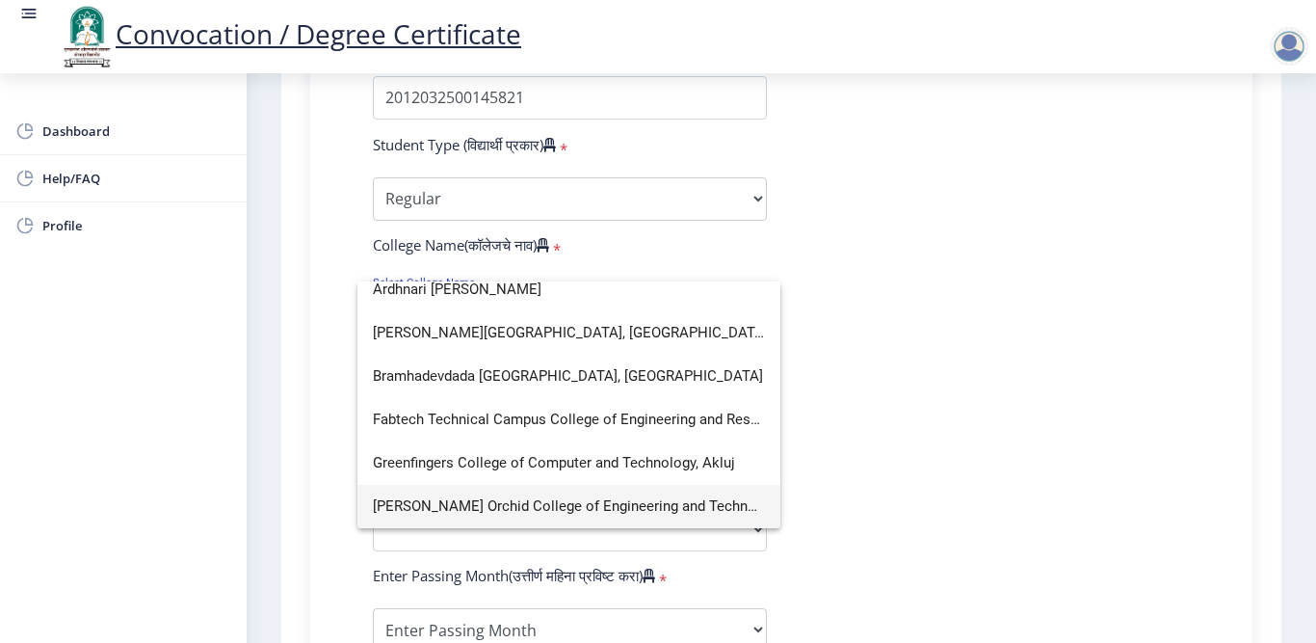
scroll to position [0, 0]
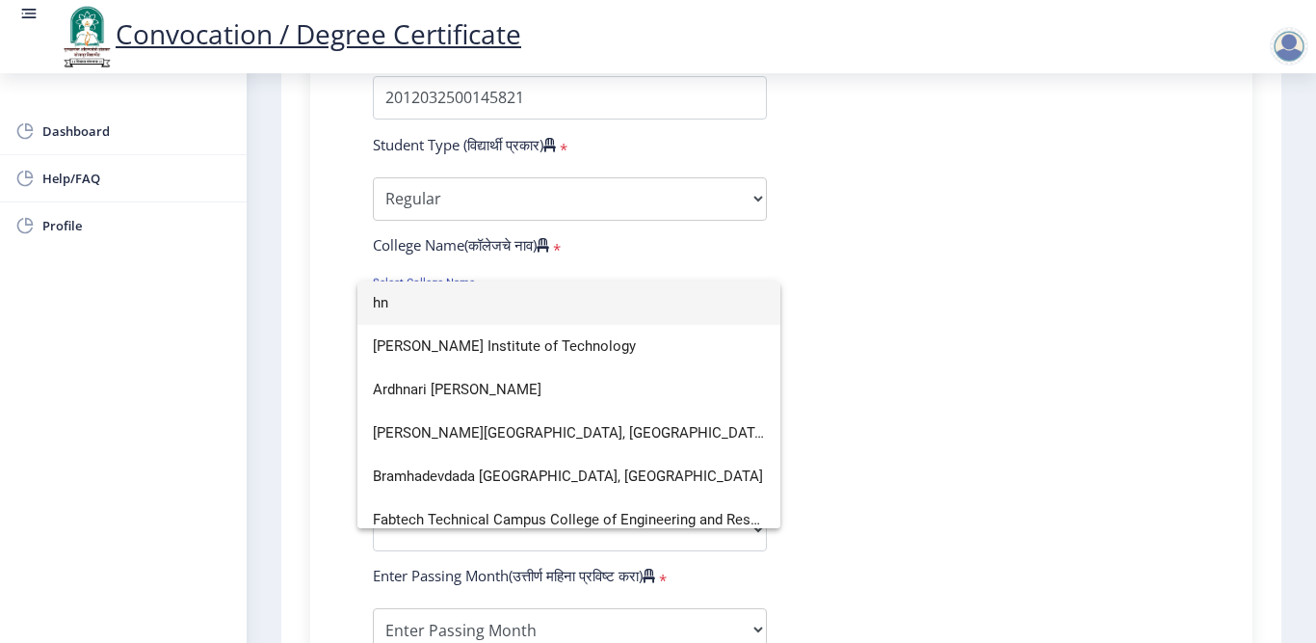
type input "h"
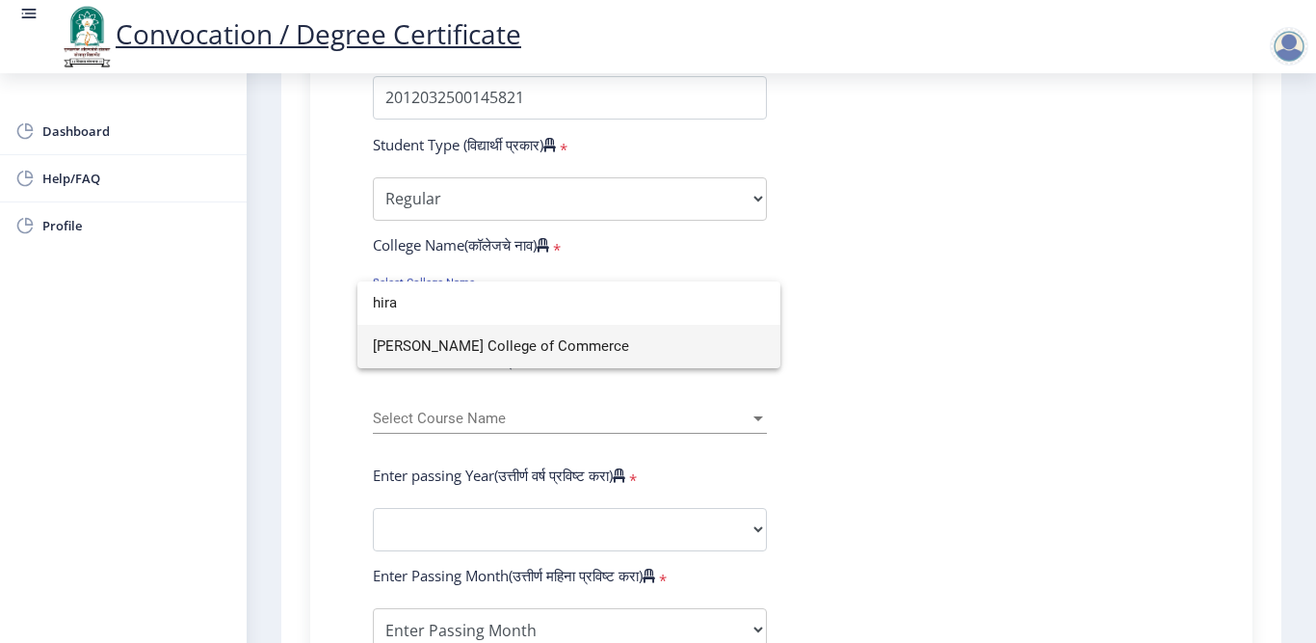
type input "hira"
click at [421, 339] on span "[PERSON_NAME] College of Commerce" at bounding box center [569, 346] width 392 height 43
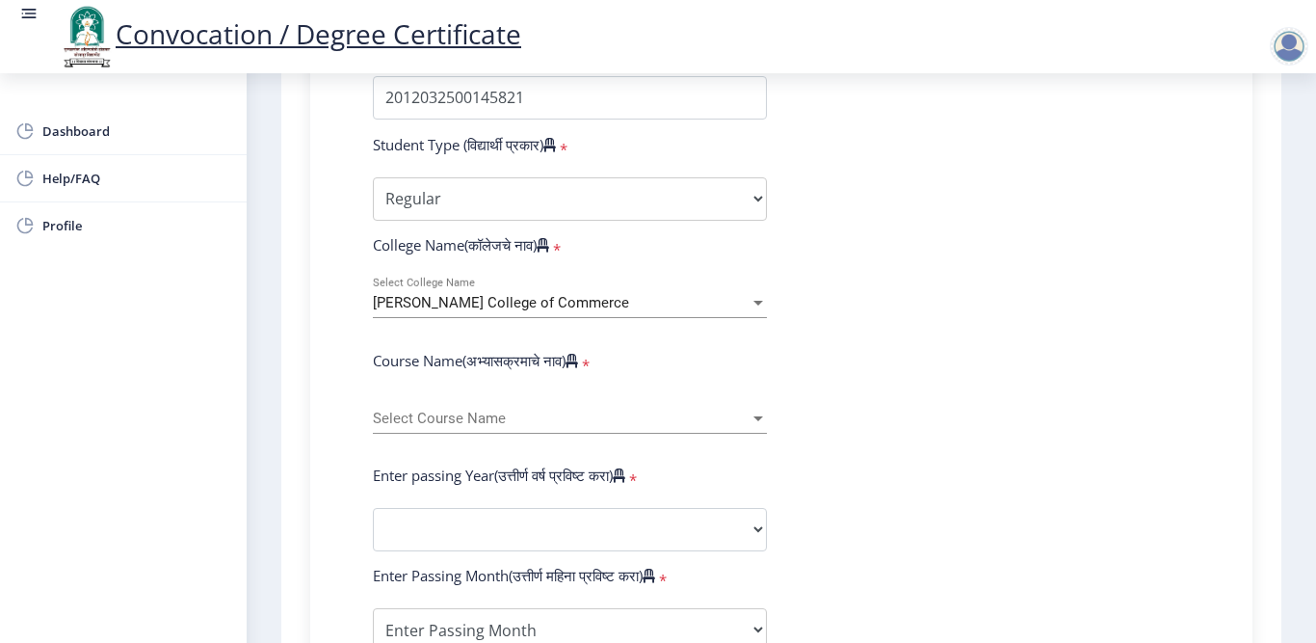
click at [428, 406] on div "Select Course Name Select Course Name" at bounding box center [570, 413] width 394 height 40
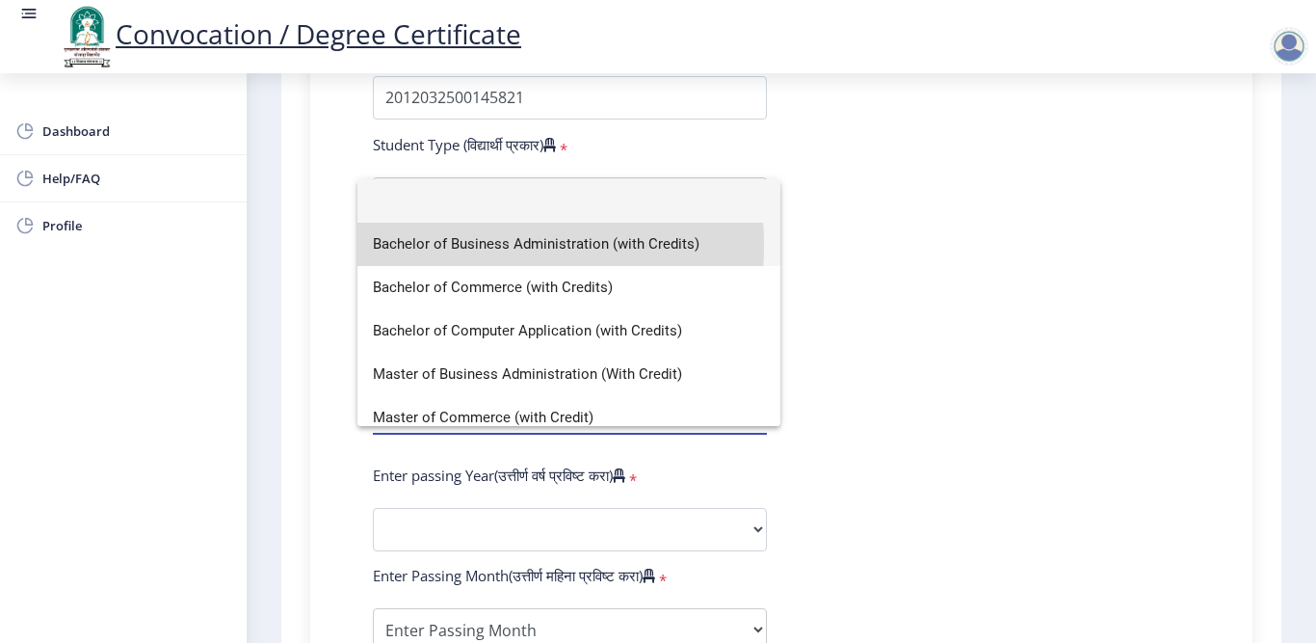
click at [424, 245] on span "Bachelor of Business Administration (with Credits)" at bounding box center [569, 244] width 392 height 43
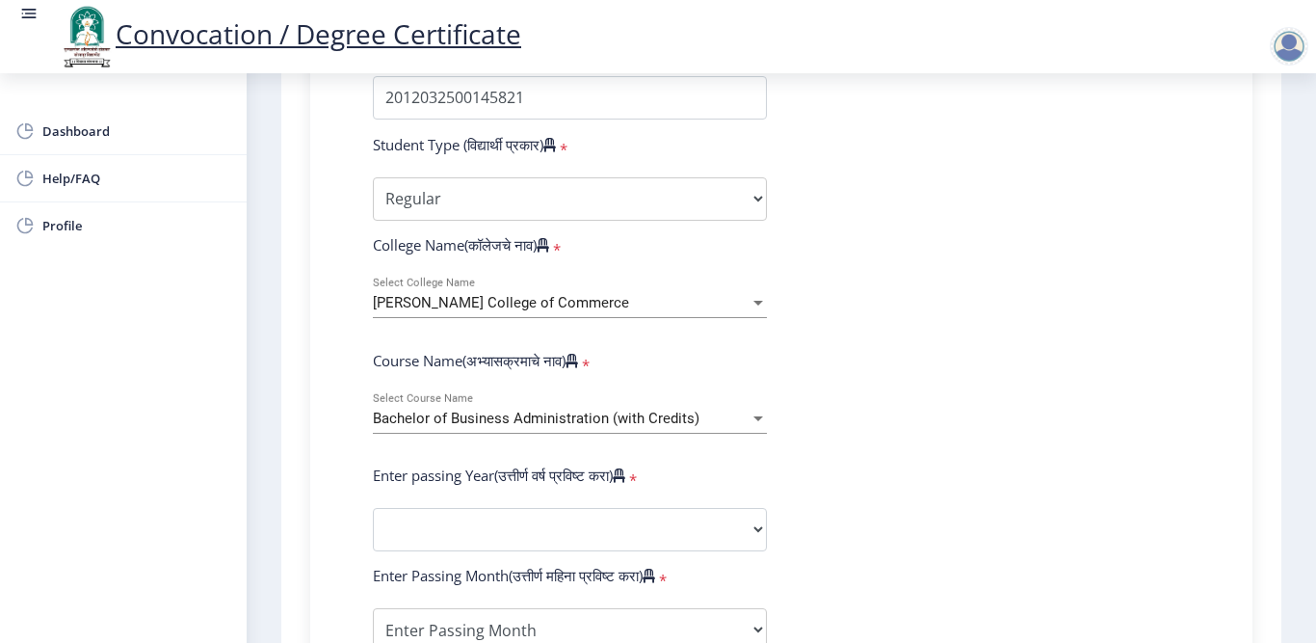
click at [667, 418] on span "Bachelor of Business Administration (with Credits)" at bounding box center [536, 417] width 327 height 17
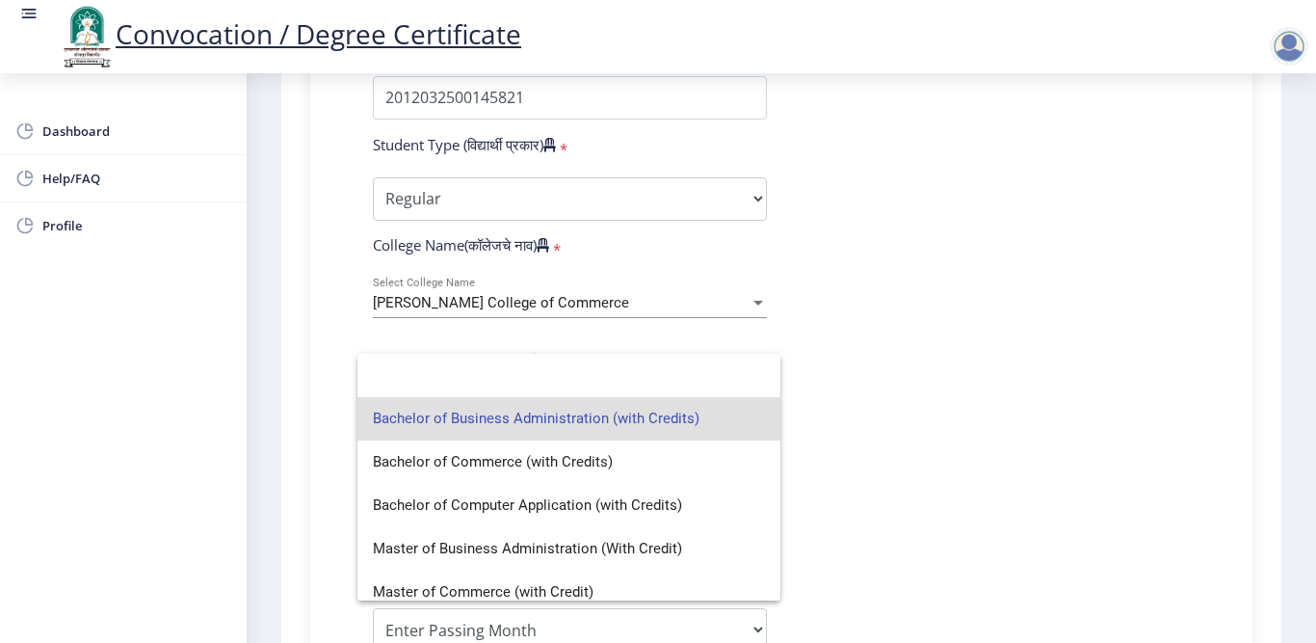
click at [596, 415] on span "Bachelor of Business Administration (with Credits)" at bounding box center [569, 418] width 392 height 43
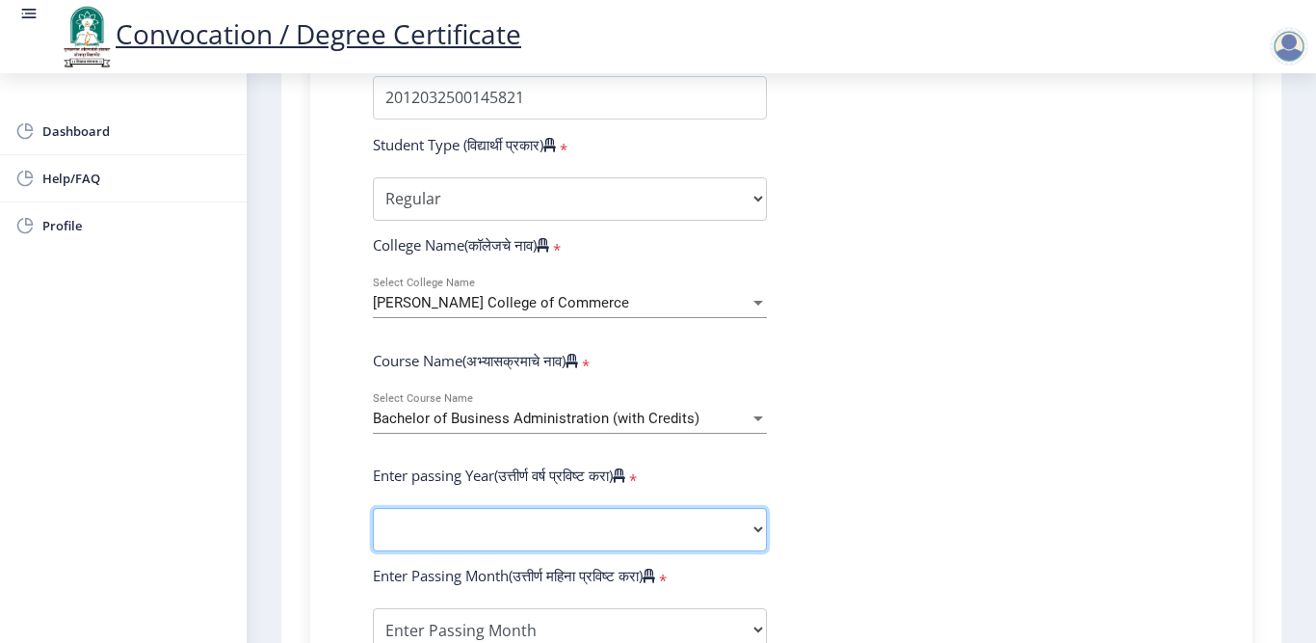
click at [476, 520] on select "2025 2024 2023 2022 2021 2020 2019 2018 2017 2016 2015 2014 2013 2012 2011 2010…" at bounding box center [570, 529] width 394 height 43
select select "2015"
click at [373, 508] on select "2025 2024 2023 2022 2021 2020 2019 2018 2017 2016 2015 2014 2013 2012 2011 2010…" at bounding box center [570, 529] width 394 height 43
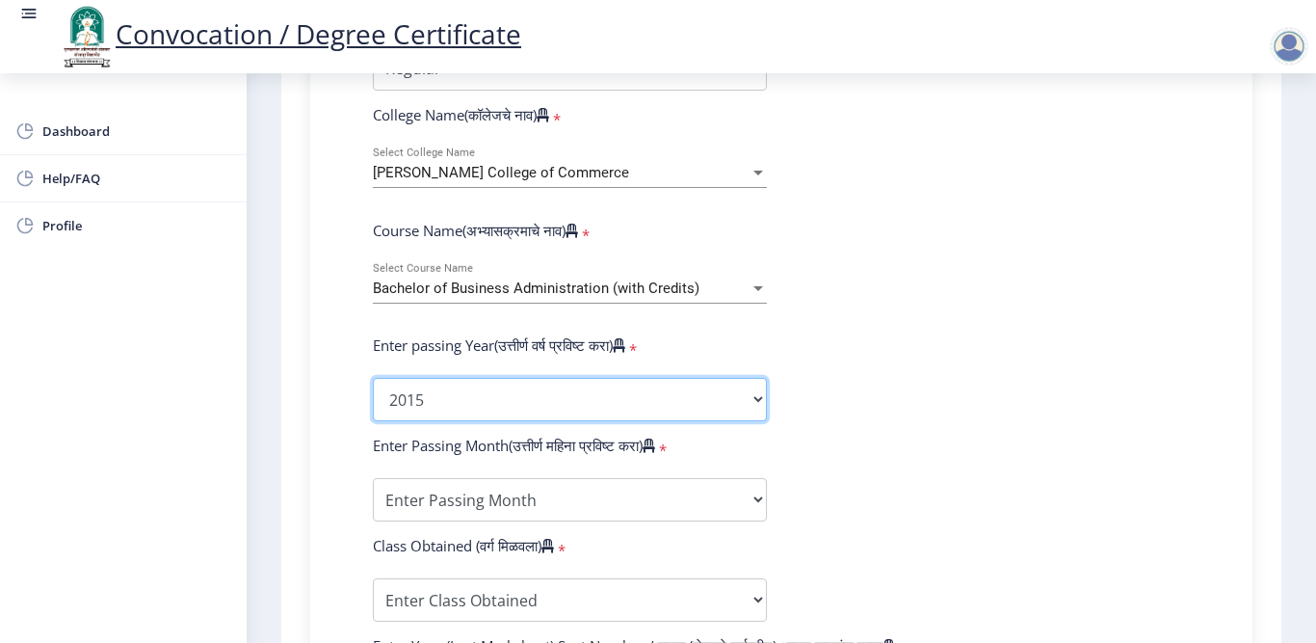
scroll to position [867, 0]
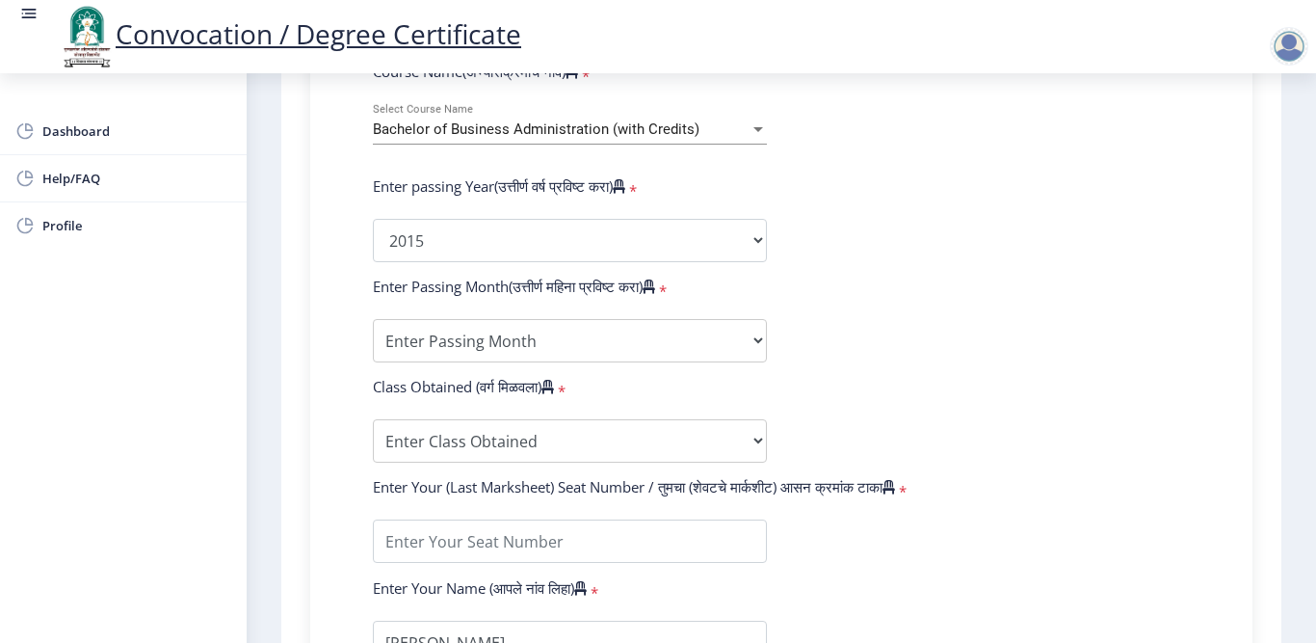
click at [655, 292] on icon at bounding box center [649, 286] width 13 height 14
click at [562, 340] on select "Enter Passing Month March April May October November December" at bounding box center [570, 340] width 394 height 43
select select "May"
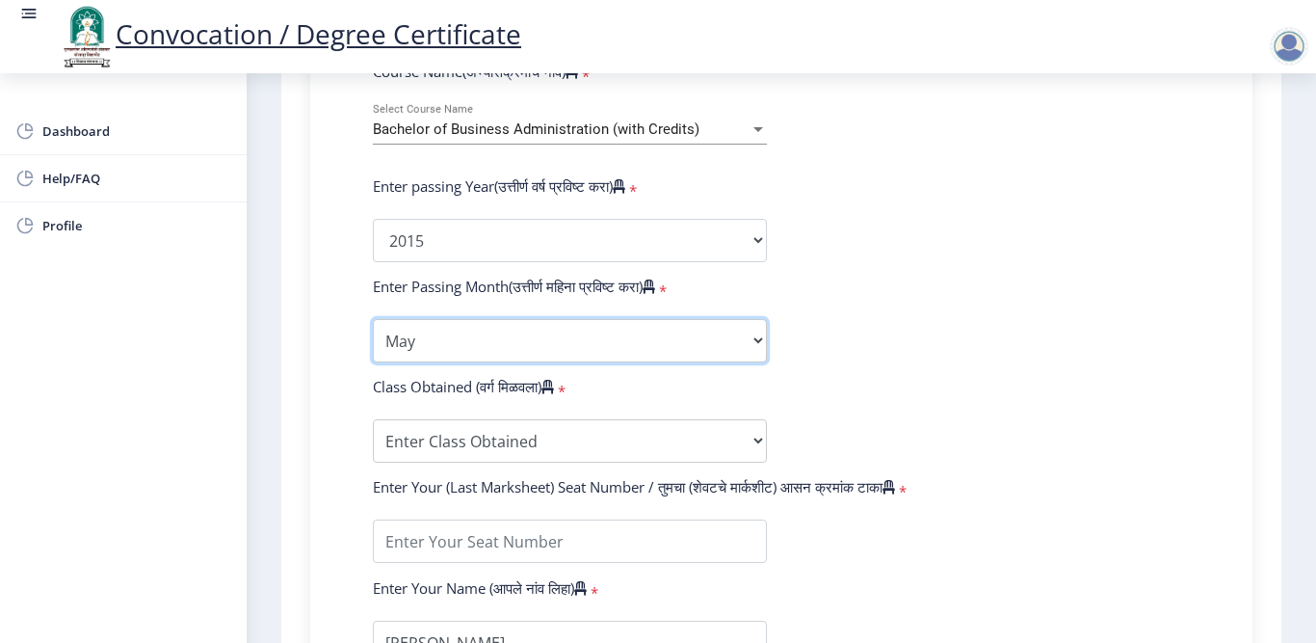
click at [373, 319] on select "Enter Passing Month March April May October November December" at bounding box center [570, 340] width 394 height 43
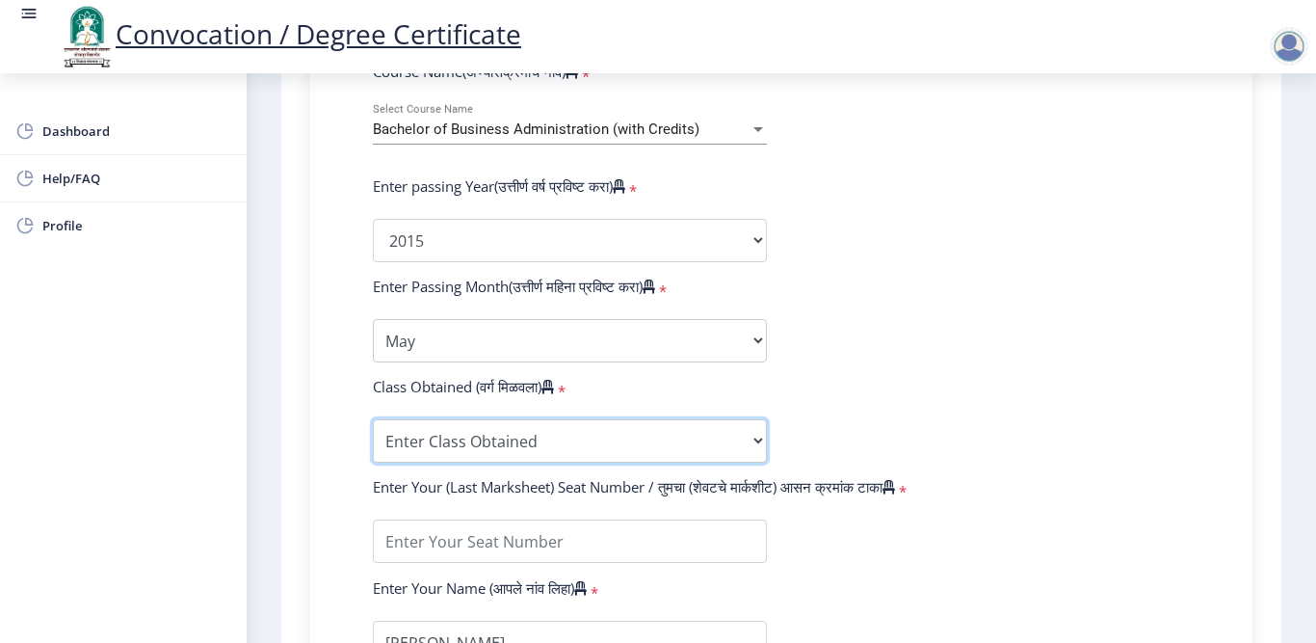
click at [461, 446] on select "Enter Class Obtained FIRST CLASS WITH DISTINCTION FIRST CLASS HIGHER SECOND CLA…" at bounding box center [570, 440] width 394 height 43
click at [373, 419] on select "Enter Class Obtained FIRST CLASS WITH DISTINCTION FIRST CLASS HIGHER SECOND CLA…" at bounding box center [570, 440] width 394 height 43
click at [513, 435] on select "Enter Class Obtained FIRST CLASS WITH DISTINCTION FIRST CLASS HIGHER SECOND CLA…" at bounding box center [570, 440] width 394 height 43
select select "FIRST CLASS"
click at [373, 419] on select "Enter Class Obtained FIRST CLASS WITH DISTINCTION FIRST CLASS HIGHER SECOND CLA…" at bounding box center [570, 440] width 394 height 43
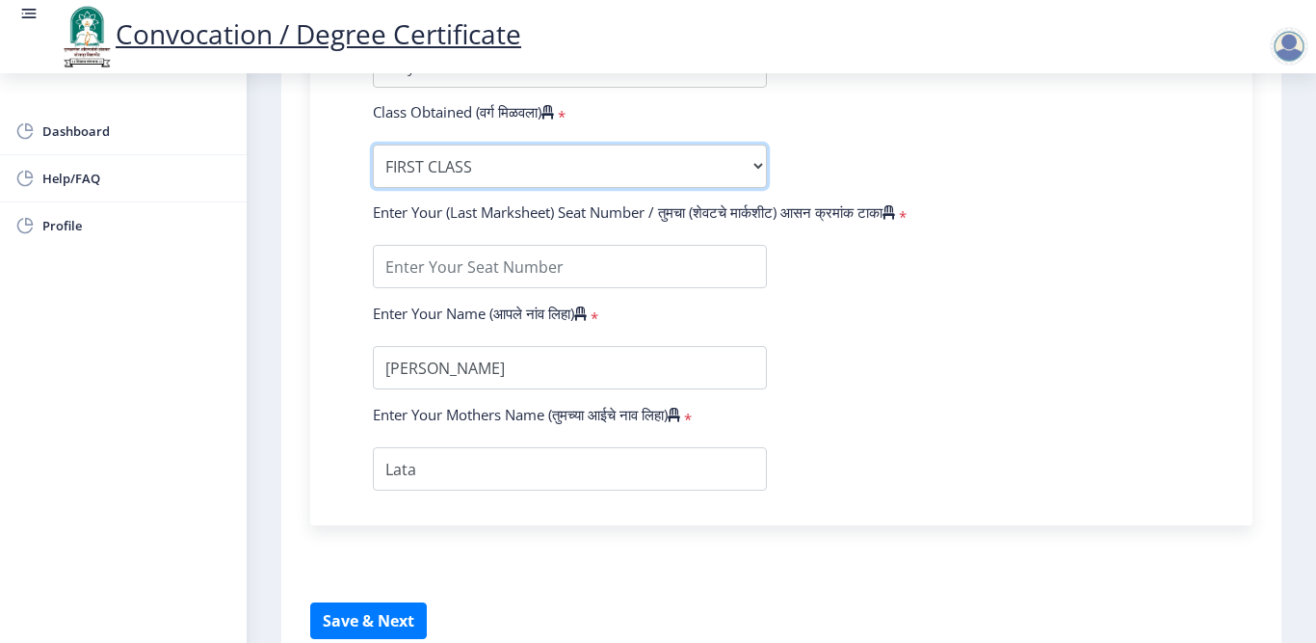
scroll to position [1156, 0]
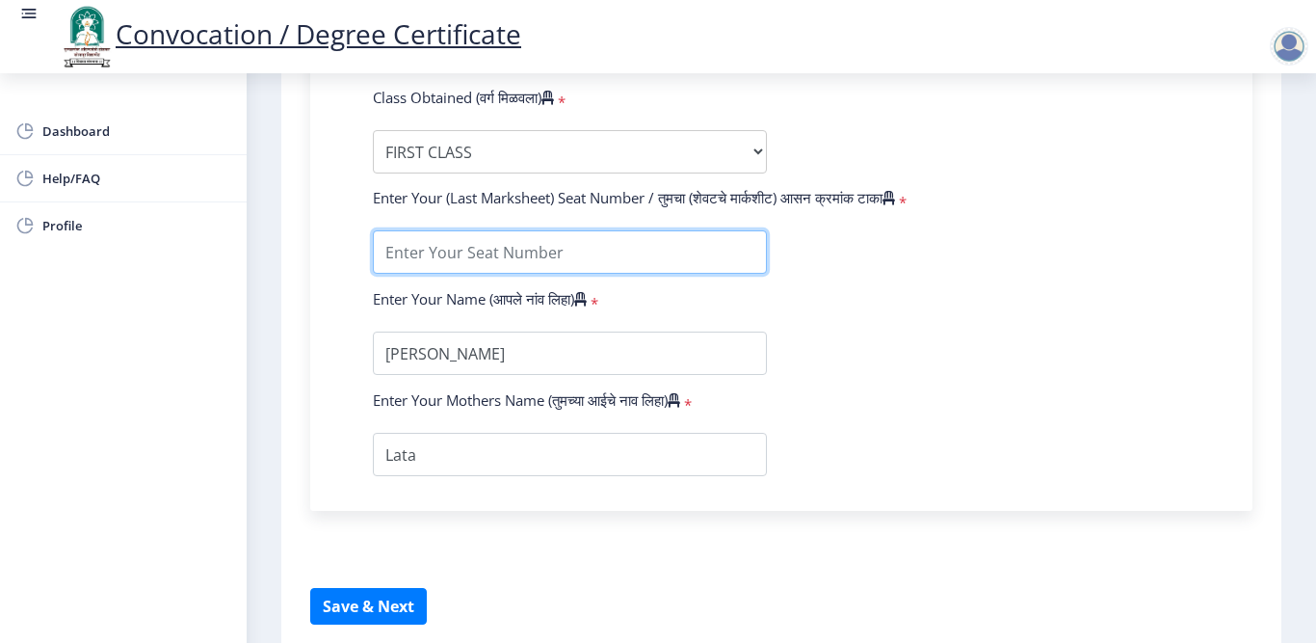
click at [465, 251] on input "textarea" at bounding box center [570, 251] width 394 height 43
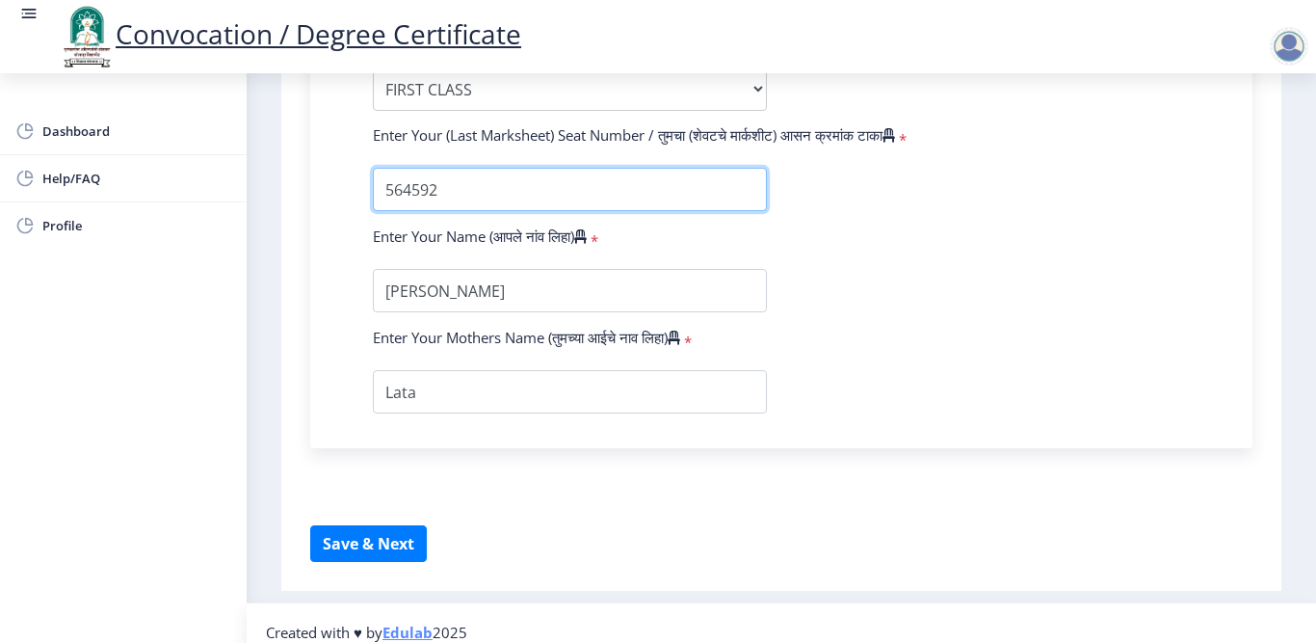
scroll to position [1237, 0]
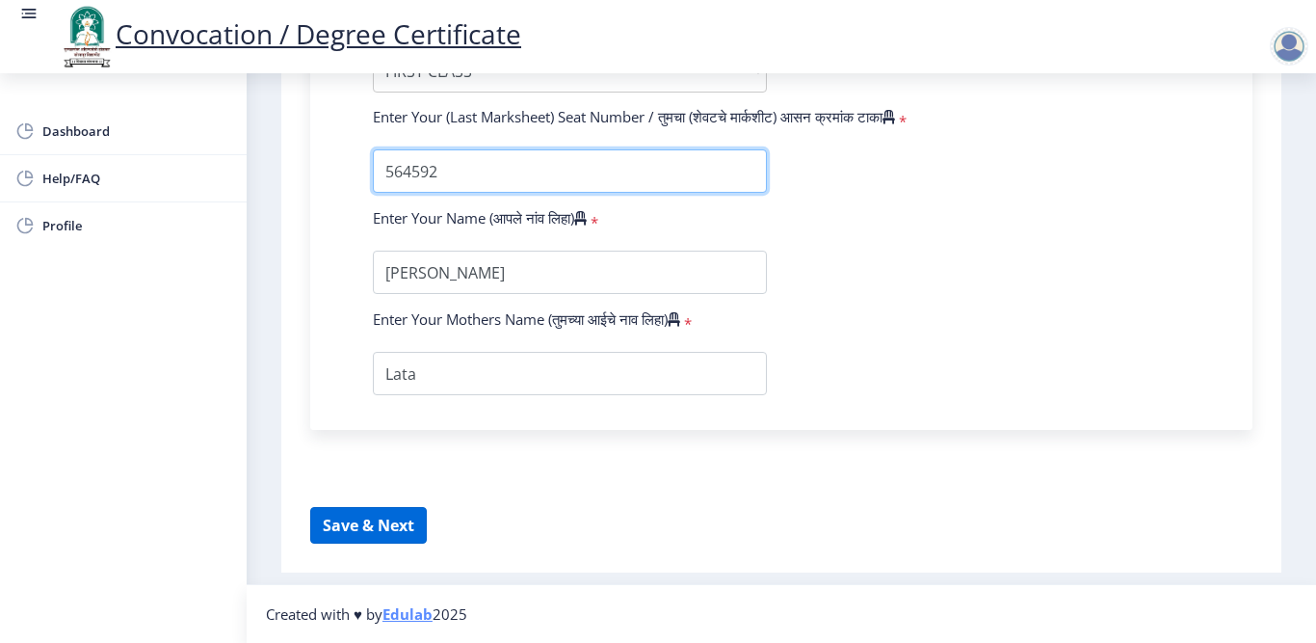
type input "564592"
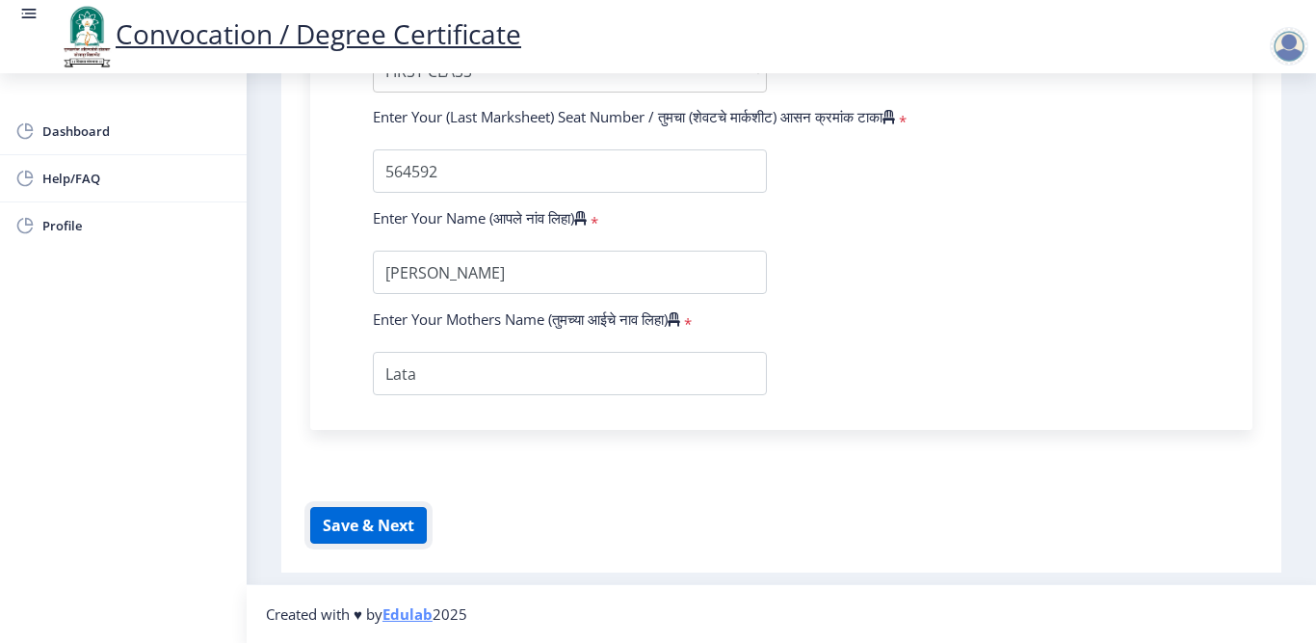
click at [355, 508] on button "Save & Next" at bounding box center [368, 525] width 117 height 37
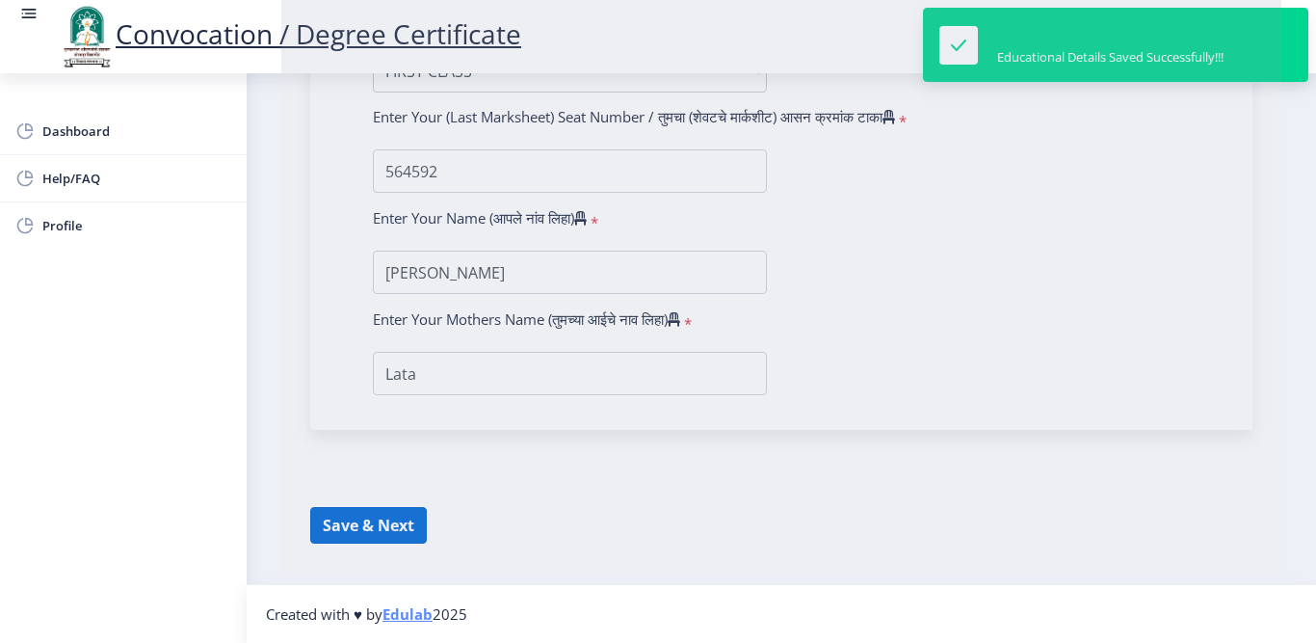
select select
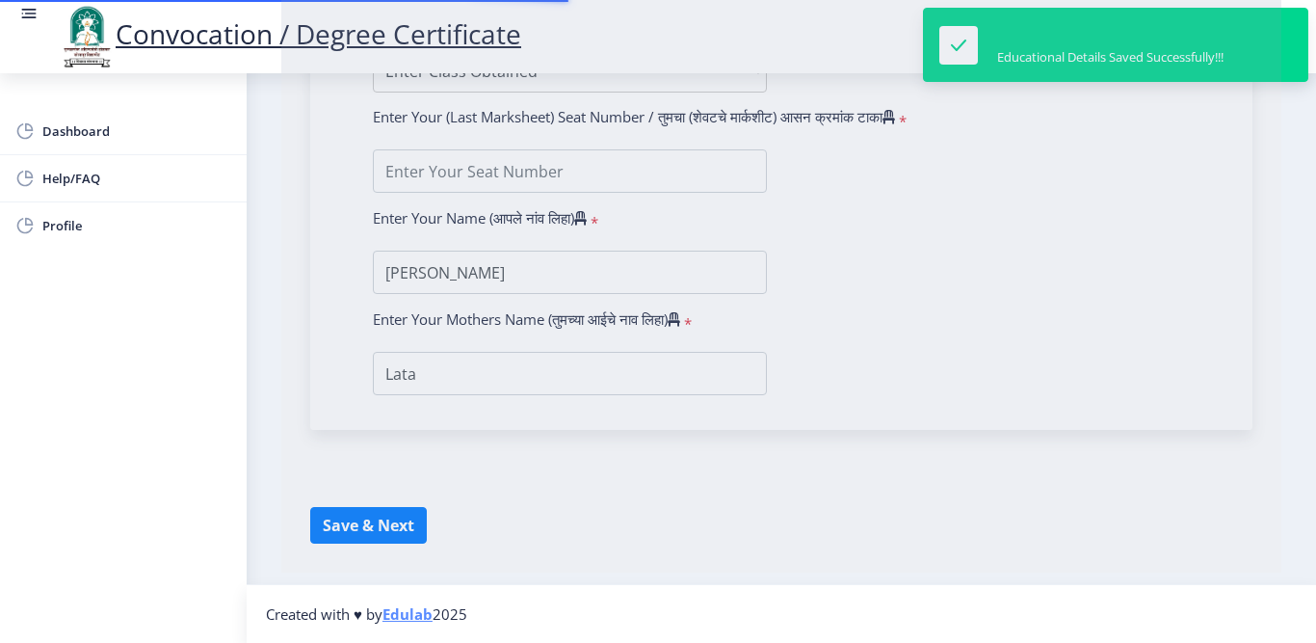
type input "2012032500145821"
select select "Regular"
select select "2015"
select select "May"
select select "FIRST CLASS"
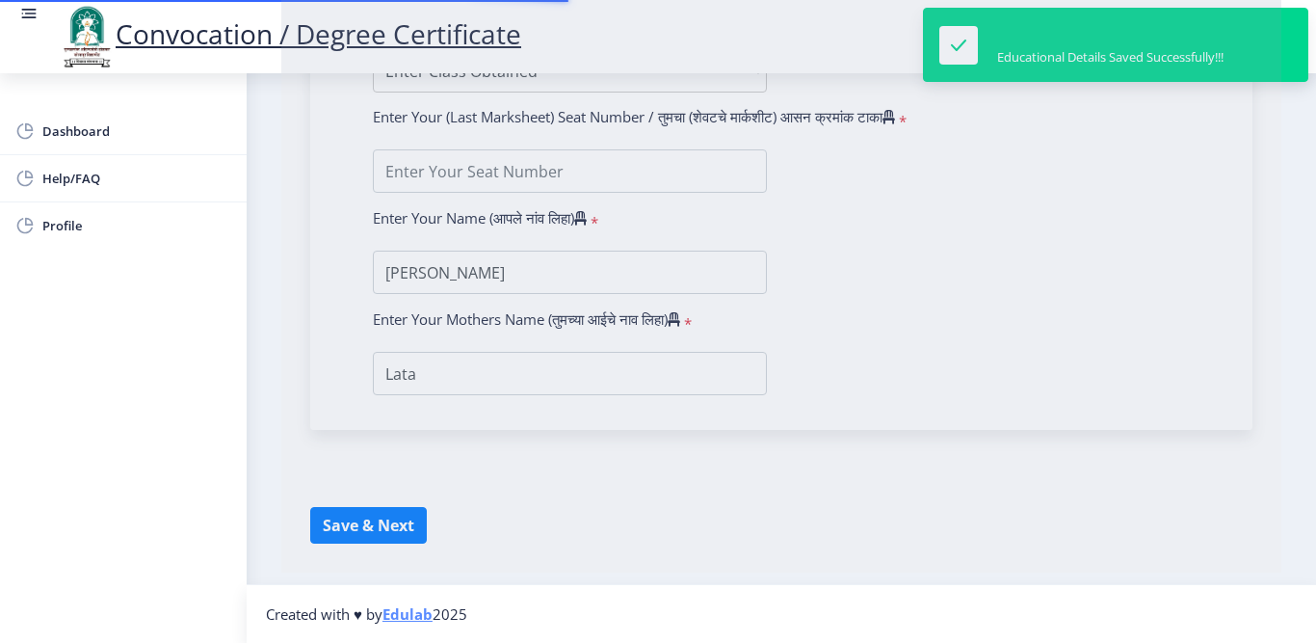
type input "564592"
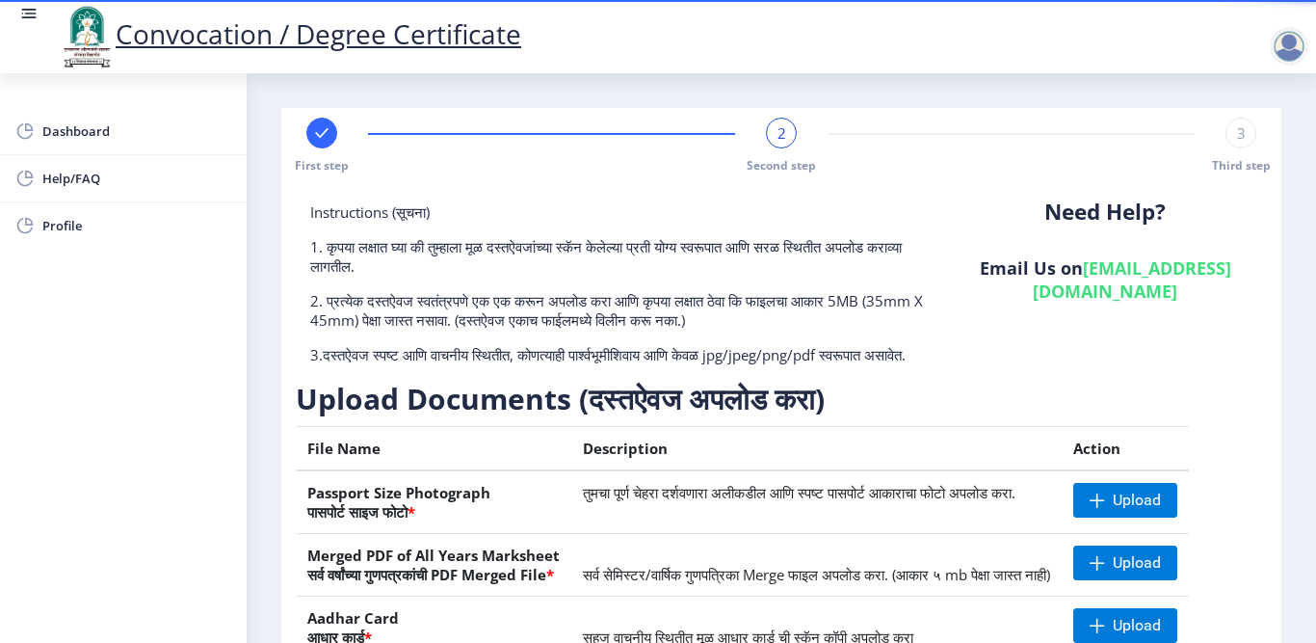
click at [586, 319] on p "2. प्रत्येक दस्तऐवज स्वतंत्रपणे एक एक करून अपलोड करा आणि कृपया लक्षात ठेवा कि फ…" at bounding box center [619, 310] width 619 height 39
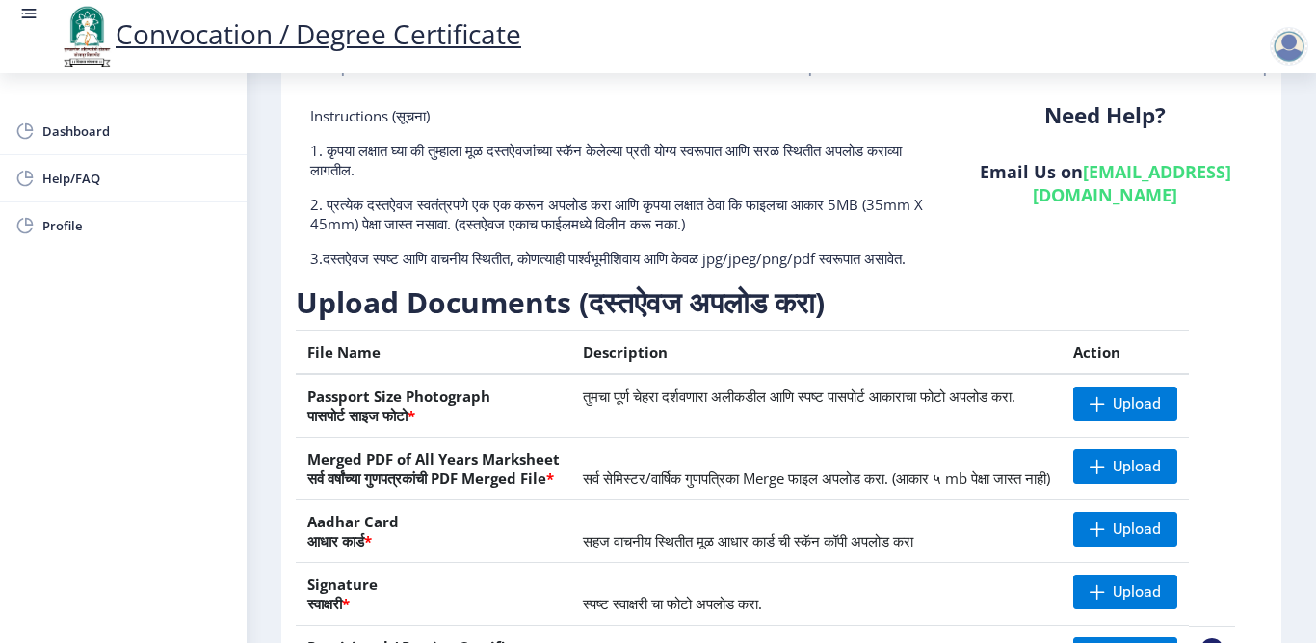
scroll to position [193, 0]
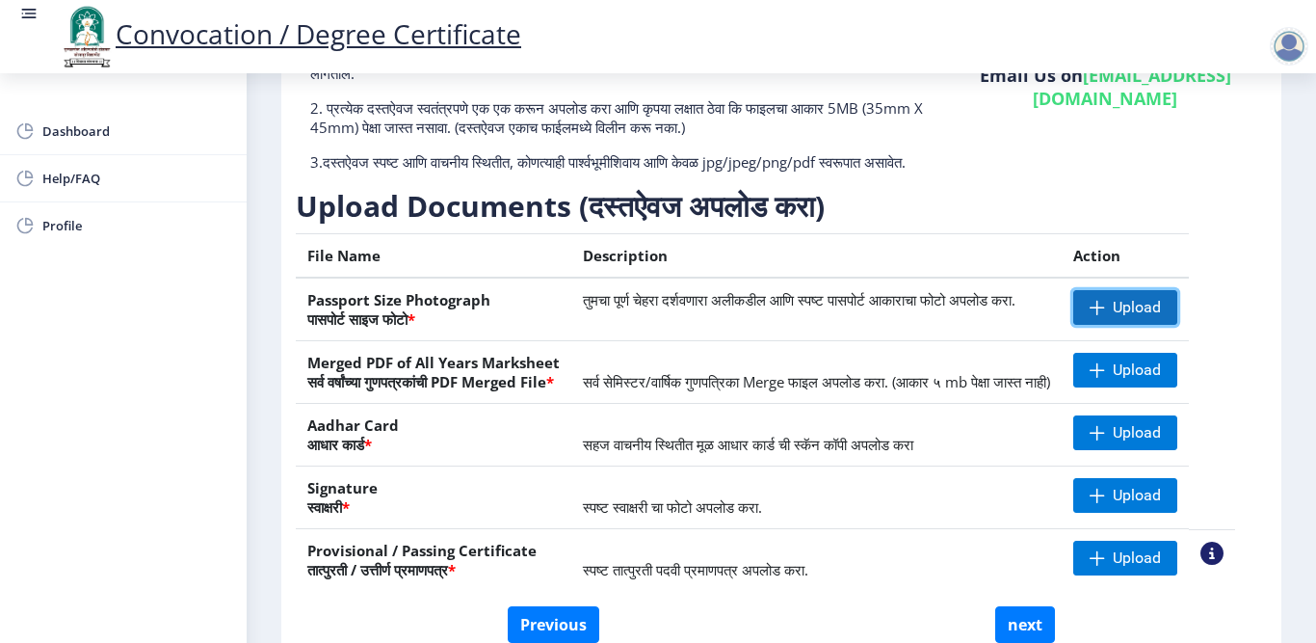
click at [1142, 317] on span "Upload" at bounding box center [1137, 307] width 48 height 19
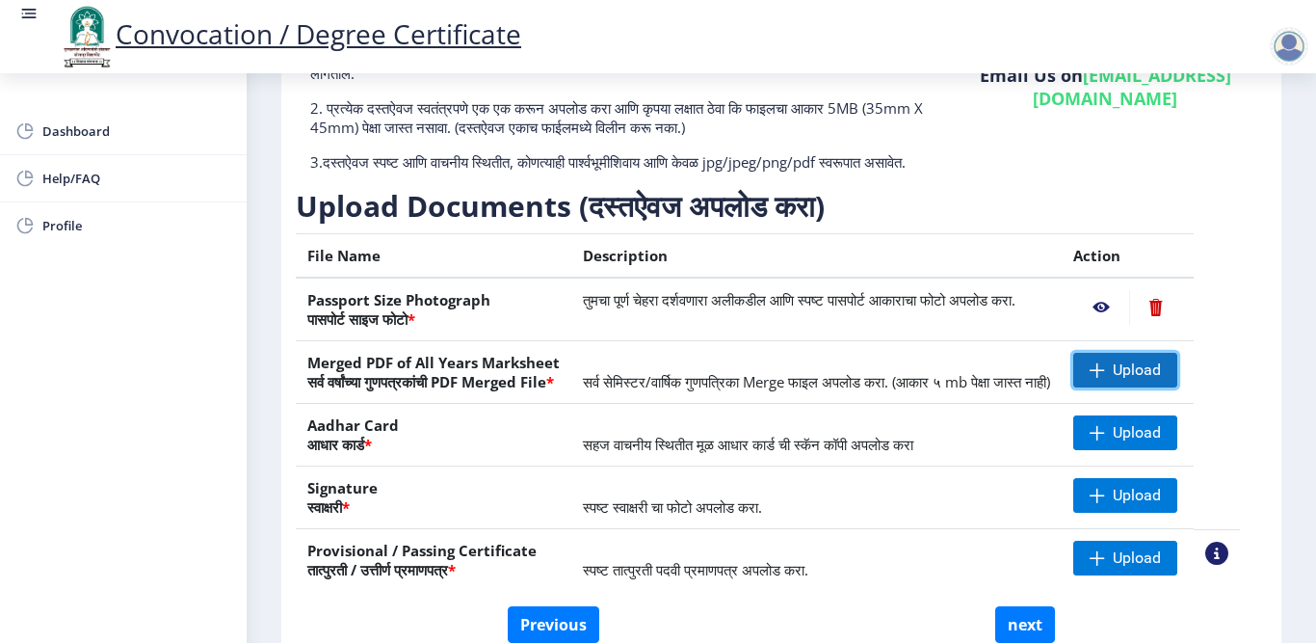
click at [1177, 380] on span "Upload" at bounding box center [1125, 370] width 104 height 35
click at [1158, 442] on span "Upload" at bounding box center [1137, 432] width 48 height 19
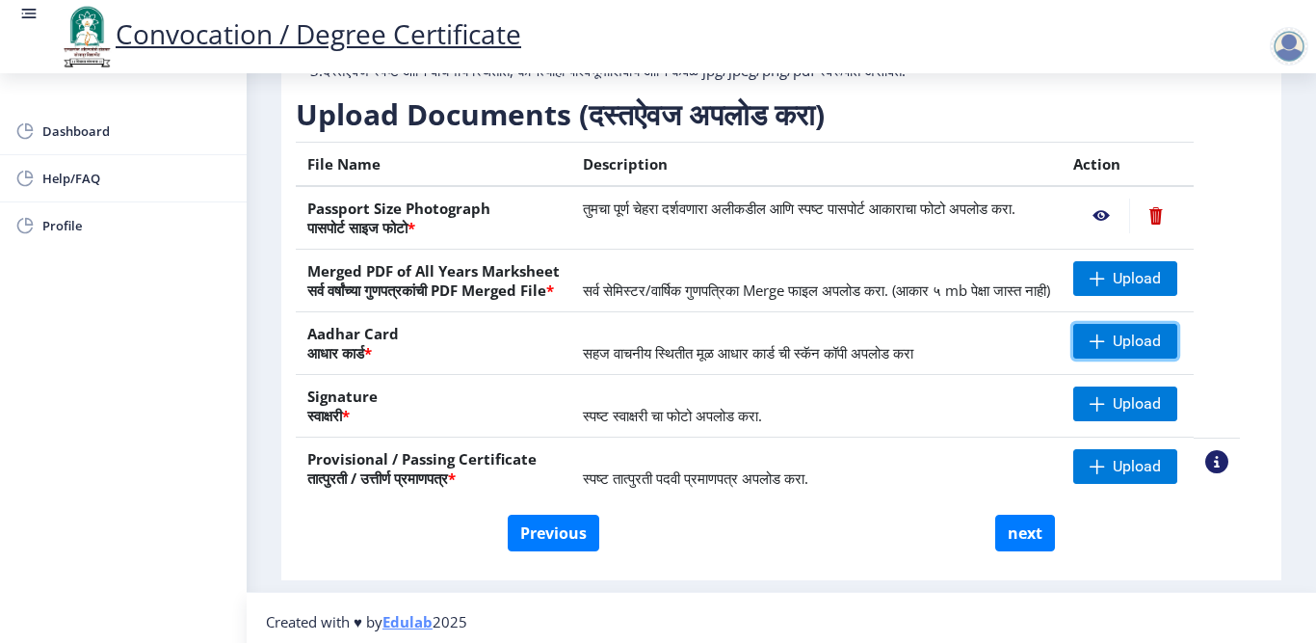
scroll to position [289, 0]
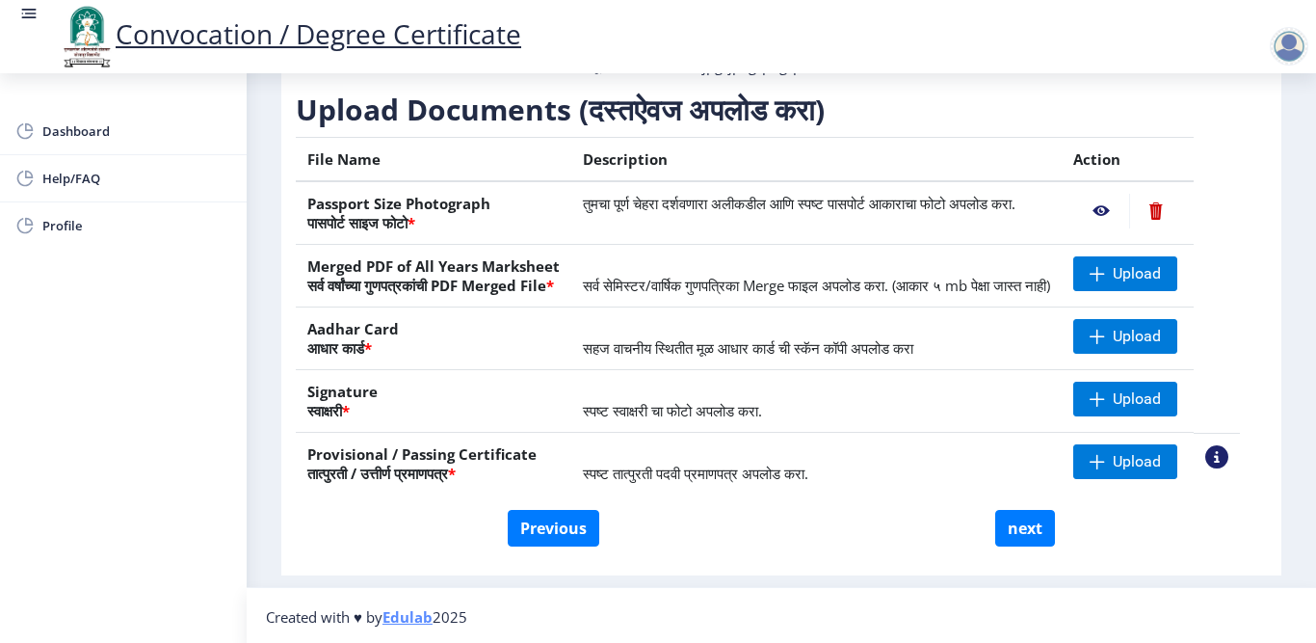
click at [658, 483] on span "स्पष्ट तात्पुरती पदवी प्रमाणपत्र अपलोड करा." at bounding box center [695, 472] width 225 height 19
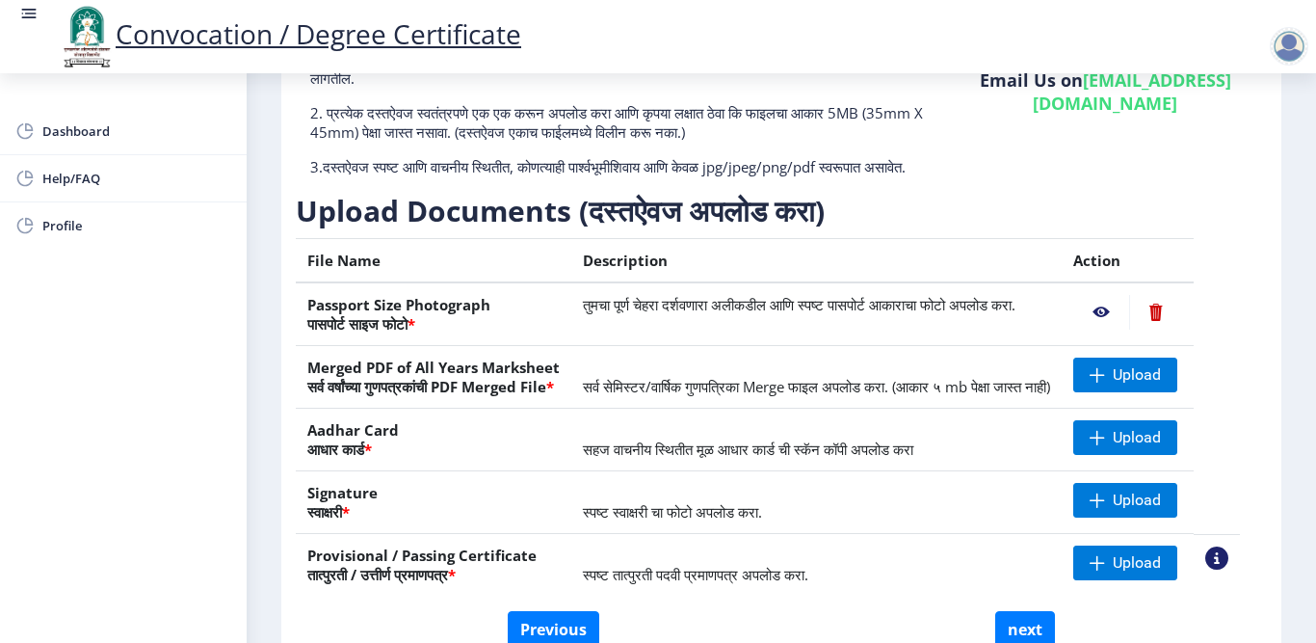
scroll to position [193, 0]
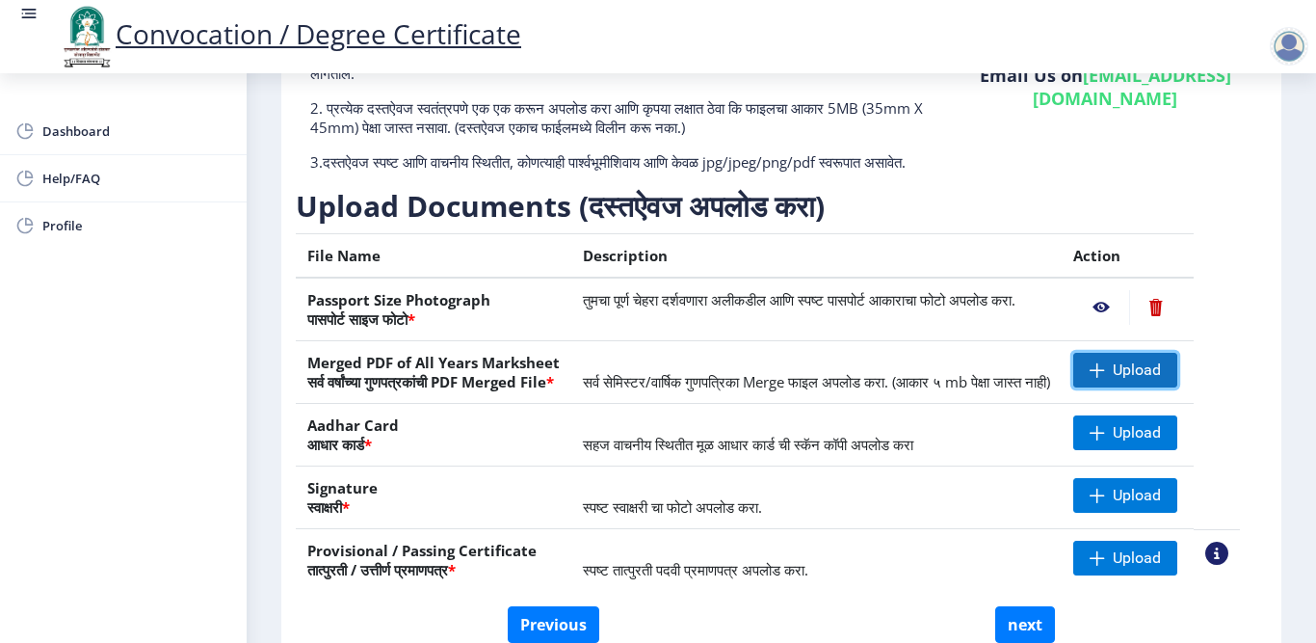
click at [1152, 380] on span "Upload" at bounding box center [1137, 369] width 48 height 19
click at [706, 393] on td "सर्व सेमिस्टर/वार्षिक गुणपत्रिका Merge फाइल अपलोड करा. (आकार ५ mb पेक्षा जास्त …" at bounding box center [816, 372] width 490 height 63
click at [826, 386] on td "सर्व सेमिस्टर/वार्षिक गुणपत्रिका Merge फाइल अपलोड करा. (आकार ५ mb पेक्षा जास्त …" at bounding box center [816, 372] width 490 height 63
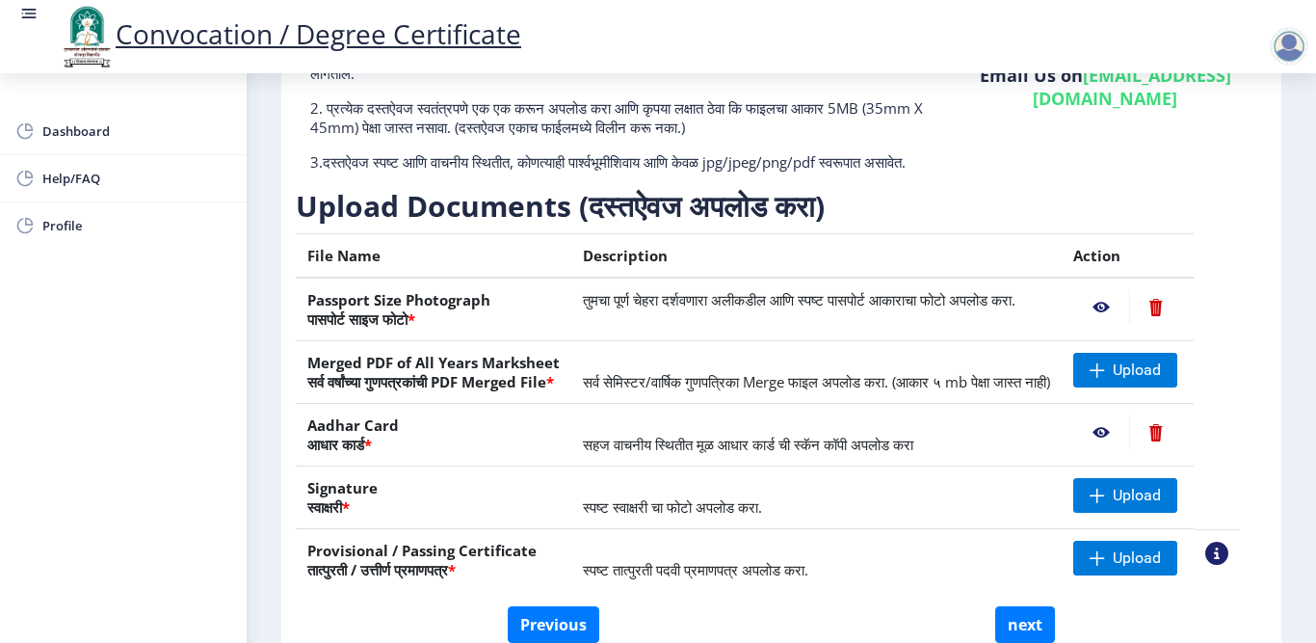
click at [755, 391] on span "सर्व सेमिस्टर/वार्षिक गुणपत्रिका Merge फाइल अपलोड करा. (आकार ५ mb पेक्षा जास्त …" at bounding box center [816, 381] width 467 height 19
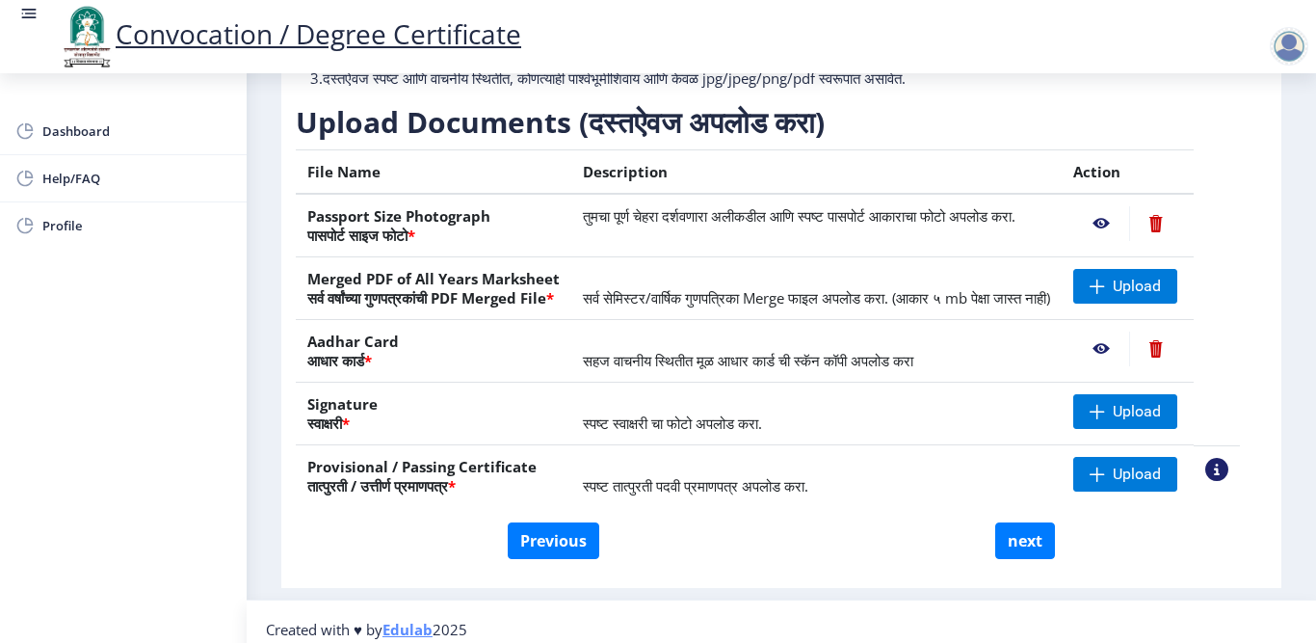
scroll to position [289, 0]
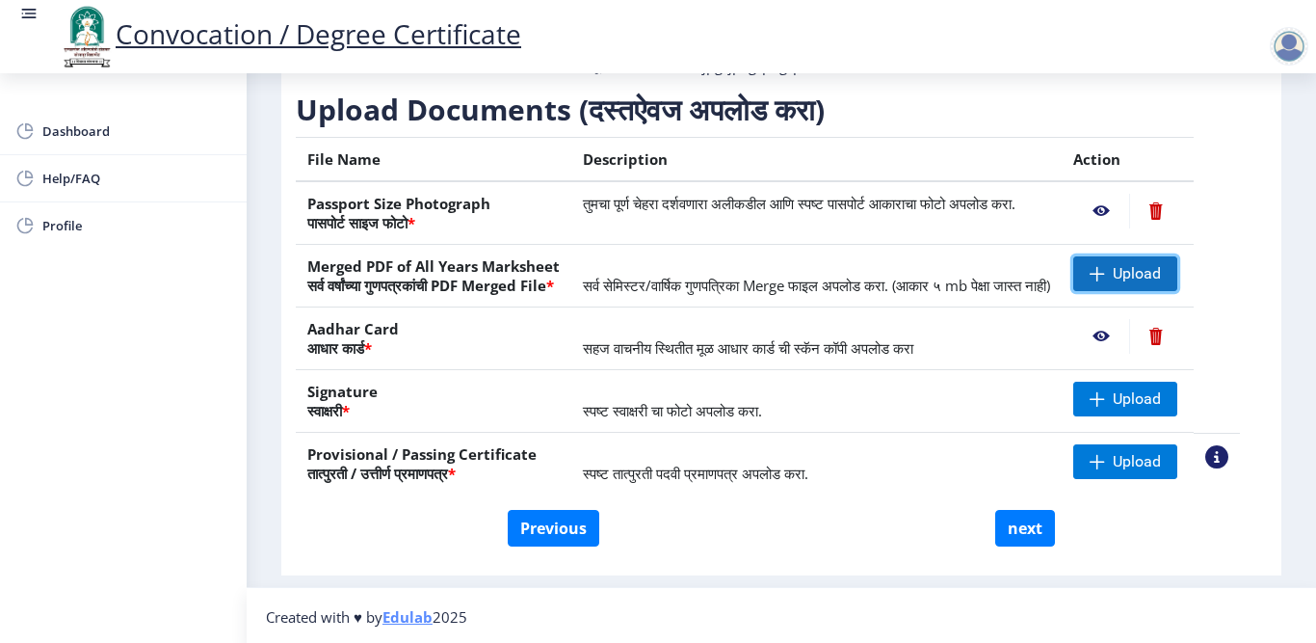
click at [1140, 283] on span "Upload" at bounding box center [1137, 273] width 48 height 19
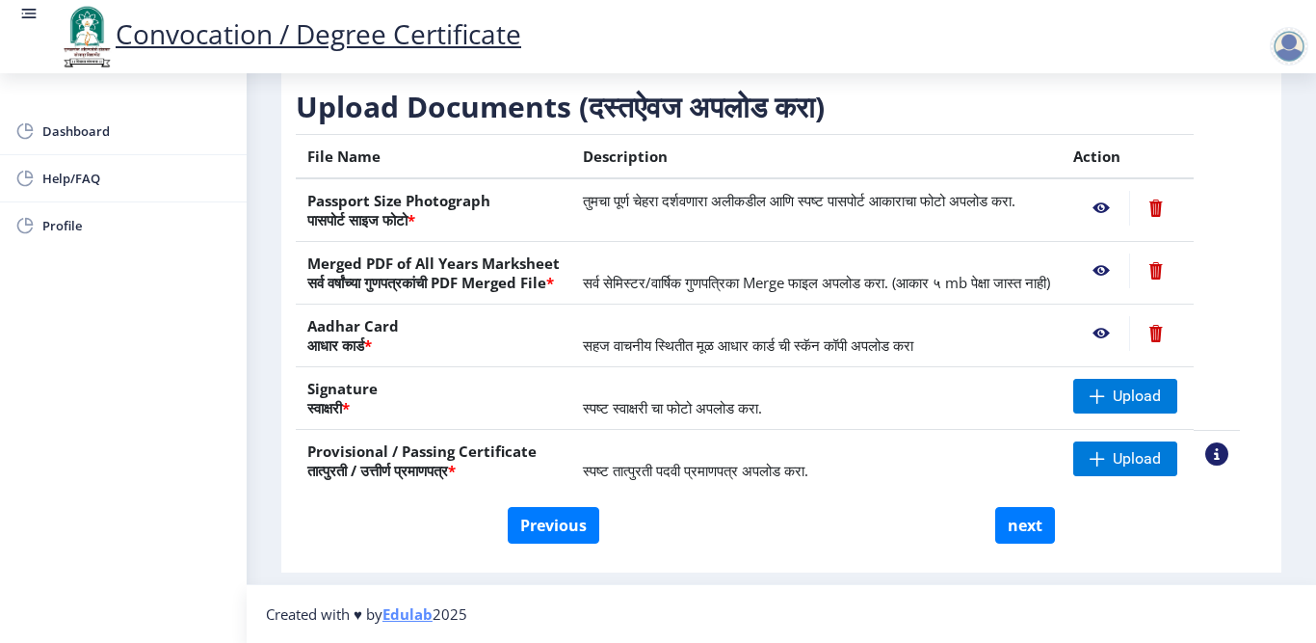
scroll to position [330, 0]
click at [1151, 462] on span "Upload" at bounding box center [1137, 458] width 48 height 19
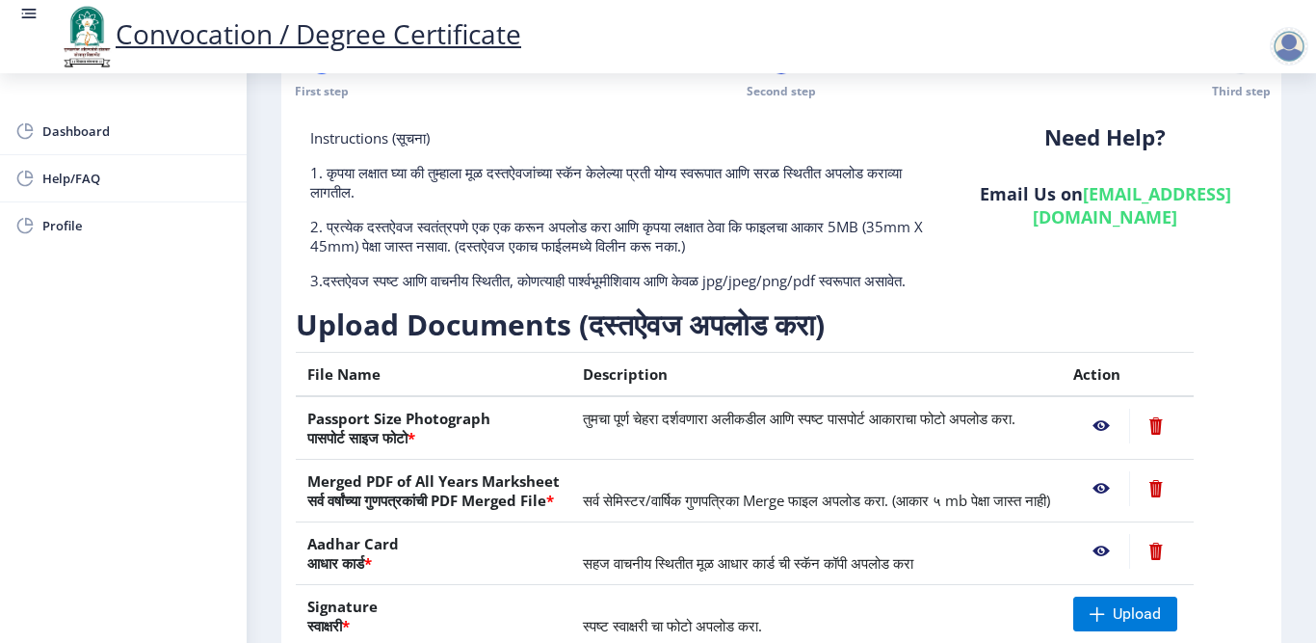
scroll to position [193, 0]
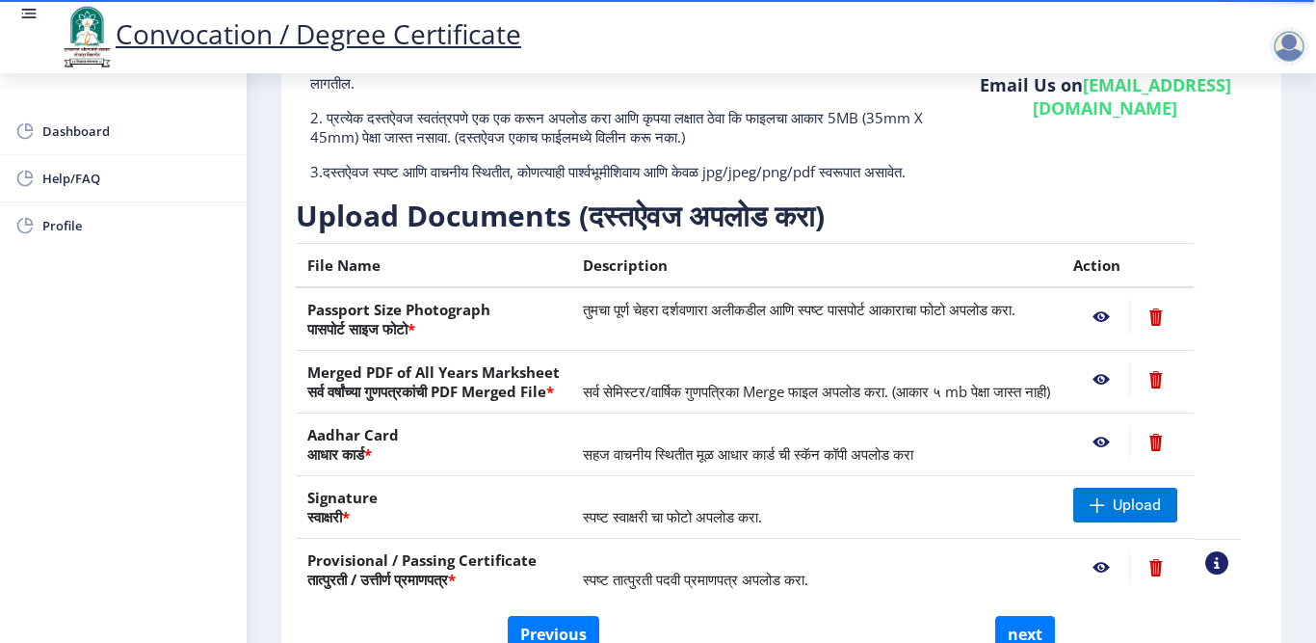
scroll to position [193, 0]
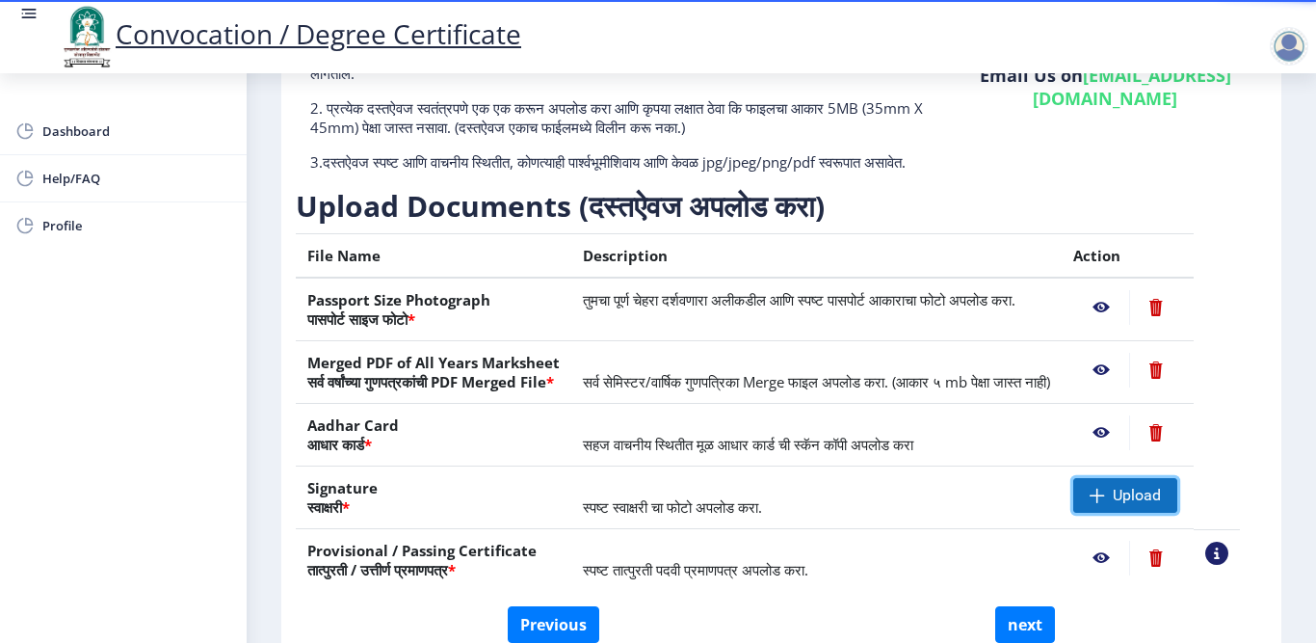
click at [1105, 503] on span at bounding box center [1097, 494] width 15 height 15
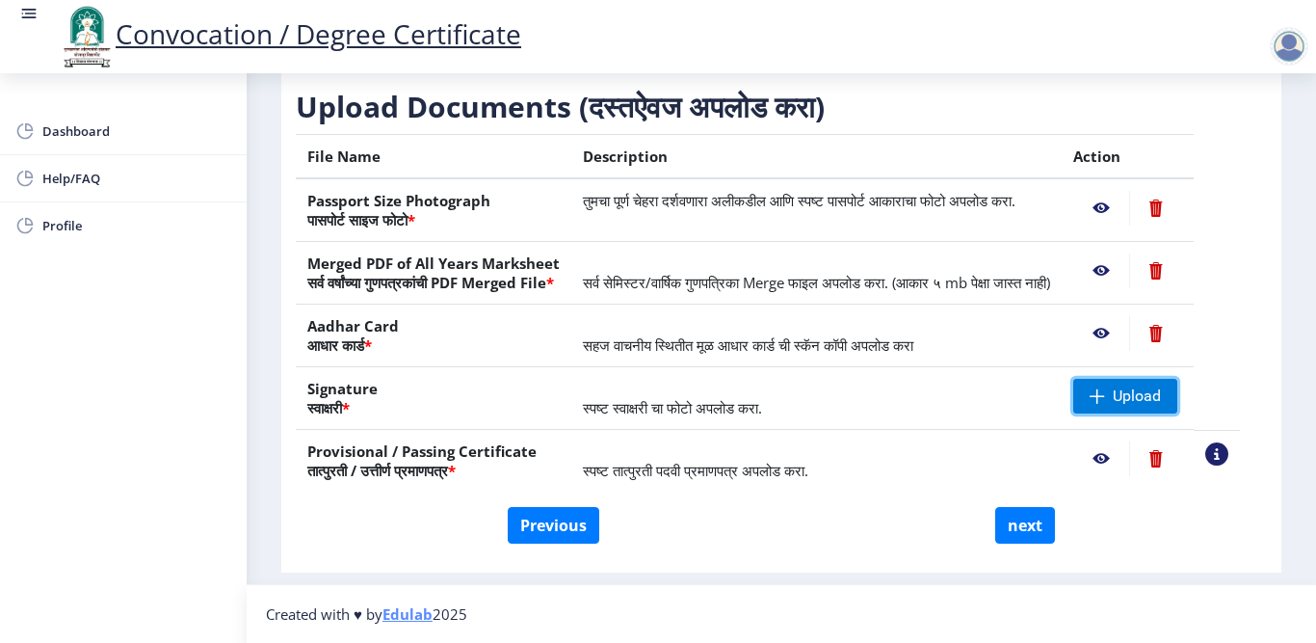
scroll to position [330, 0]
click at [1105, 391] on span at bounding box center [1097, 395] width 15 height 15
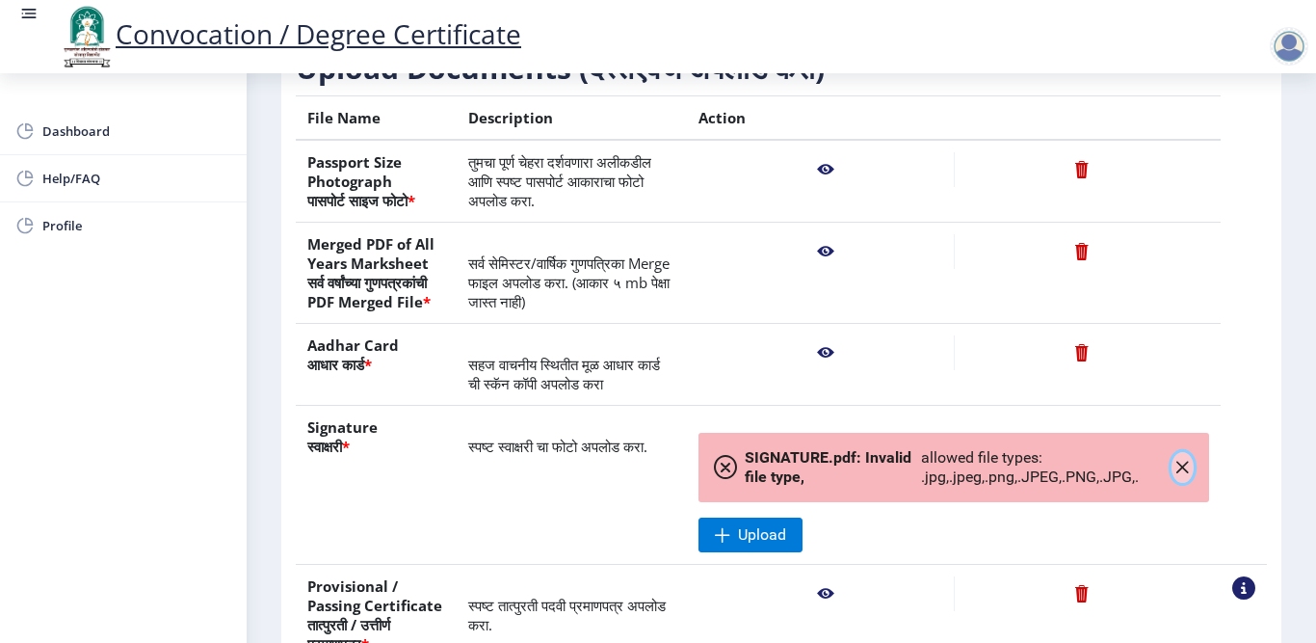
click at [1179, 475] on icon "button" at bounding box center [1181, 467] width 15 height 15
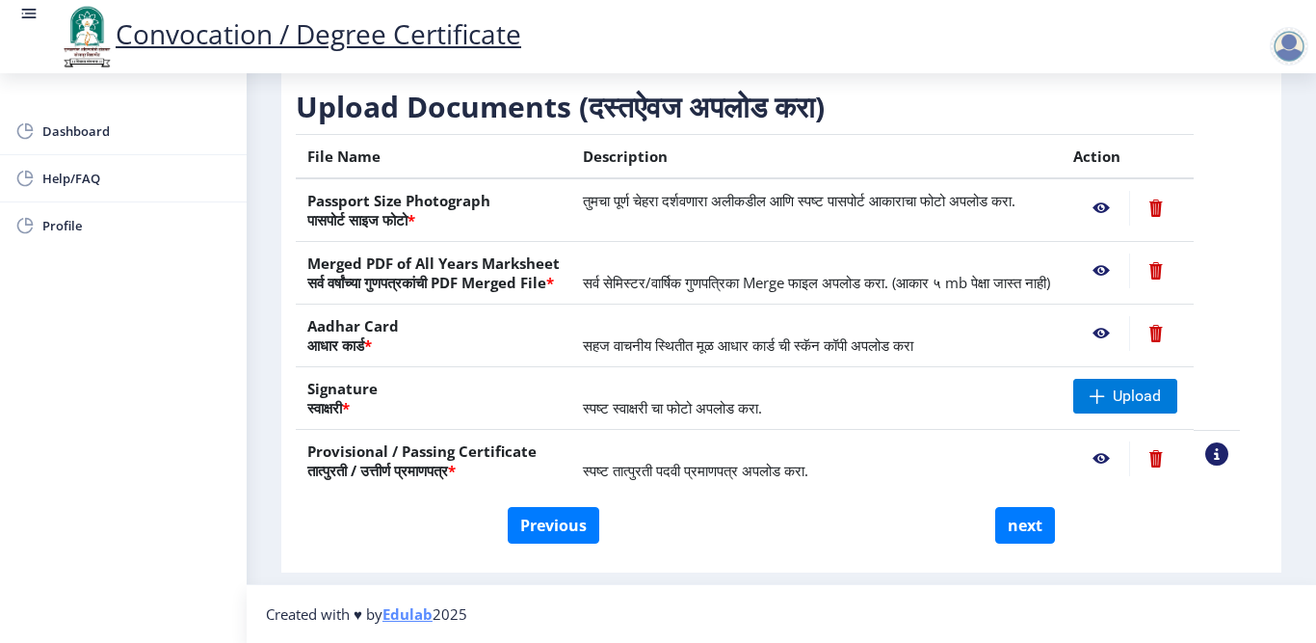
click at [518, 178] on th "Passport Size Photograph पासपोर्ट साइज फोटो *" at bounding box center [434, 210] width 276 height 64
